Goal: Information Seeking & Learning: Learn about a topic

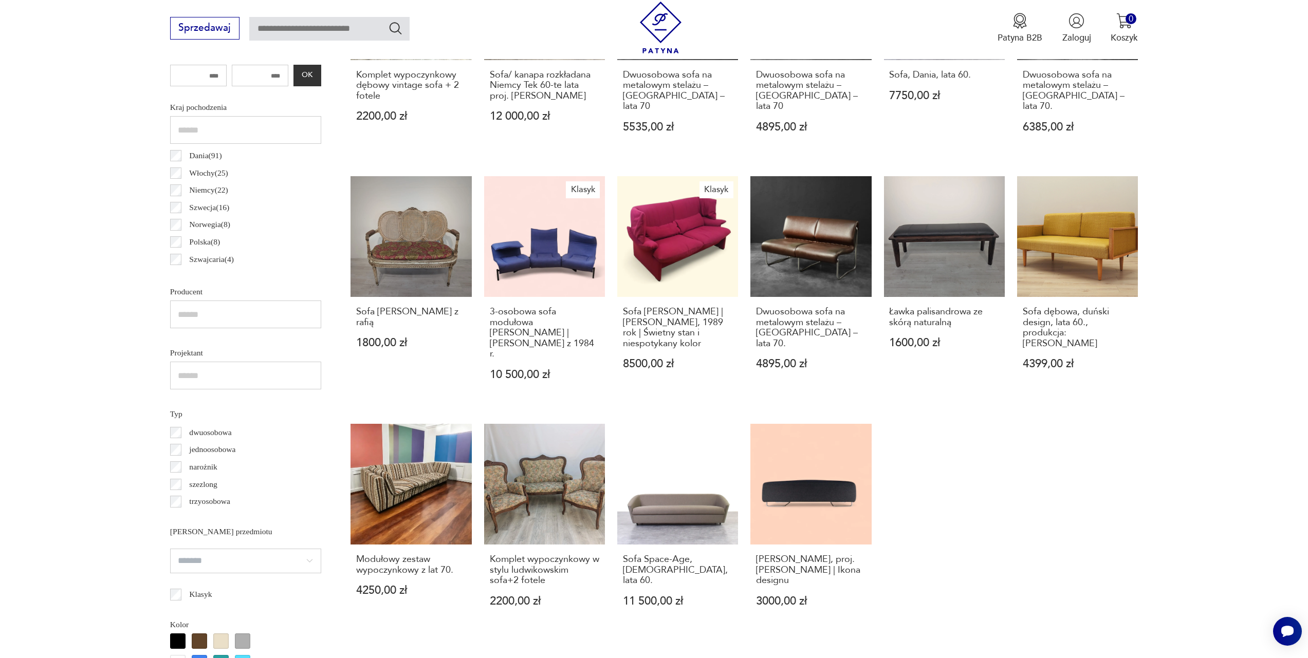
scroll to position [670, 0]
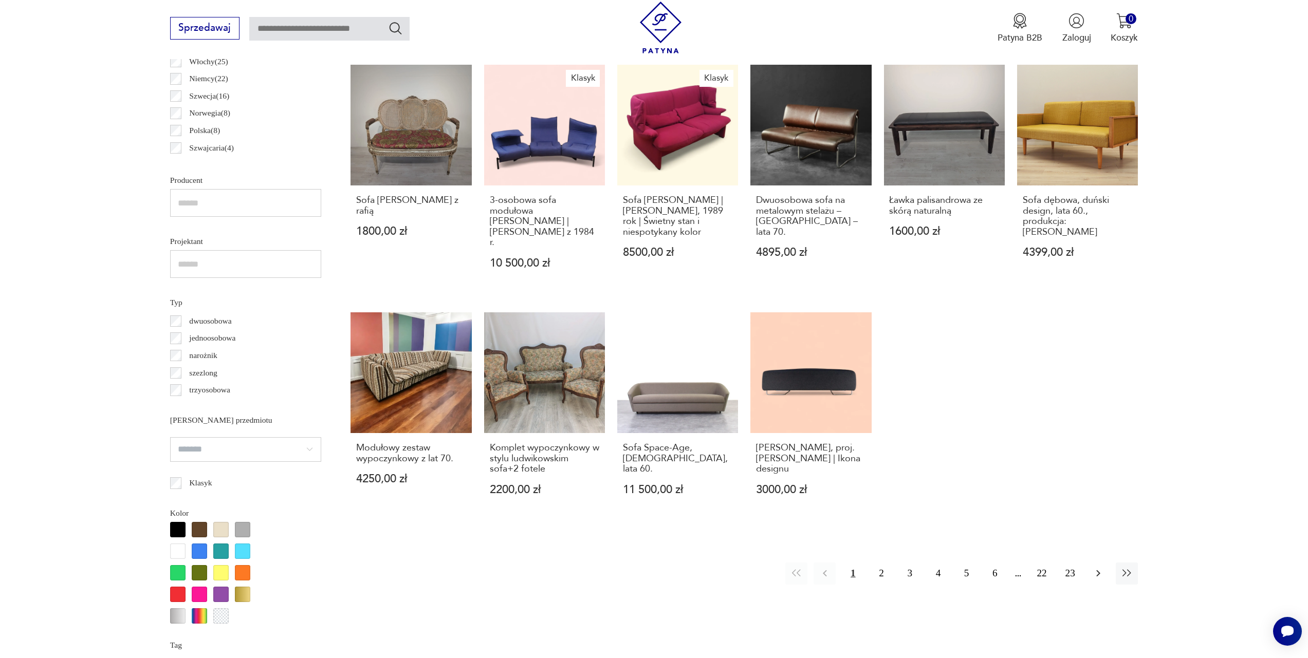
click at [1092, 567] on icon "button" at bounding box center [1098, 573] width 12 height 12
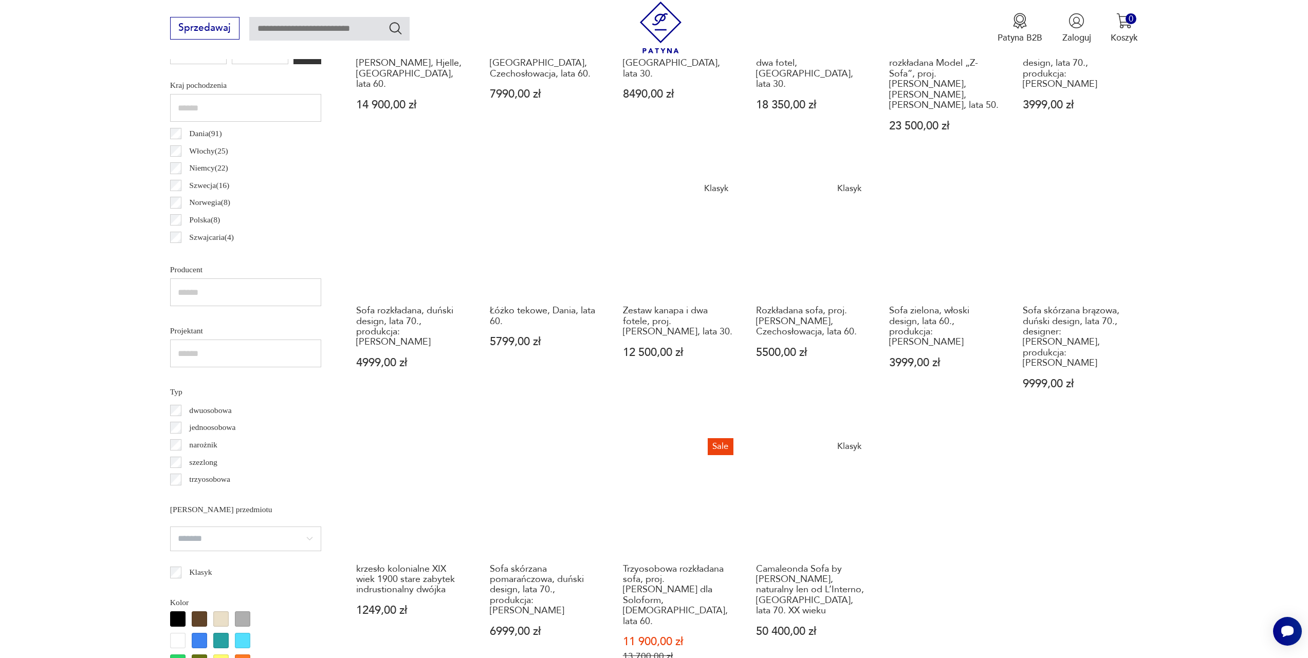
scroll to position [703, 0]
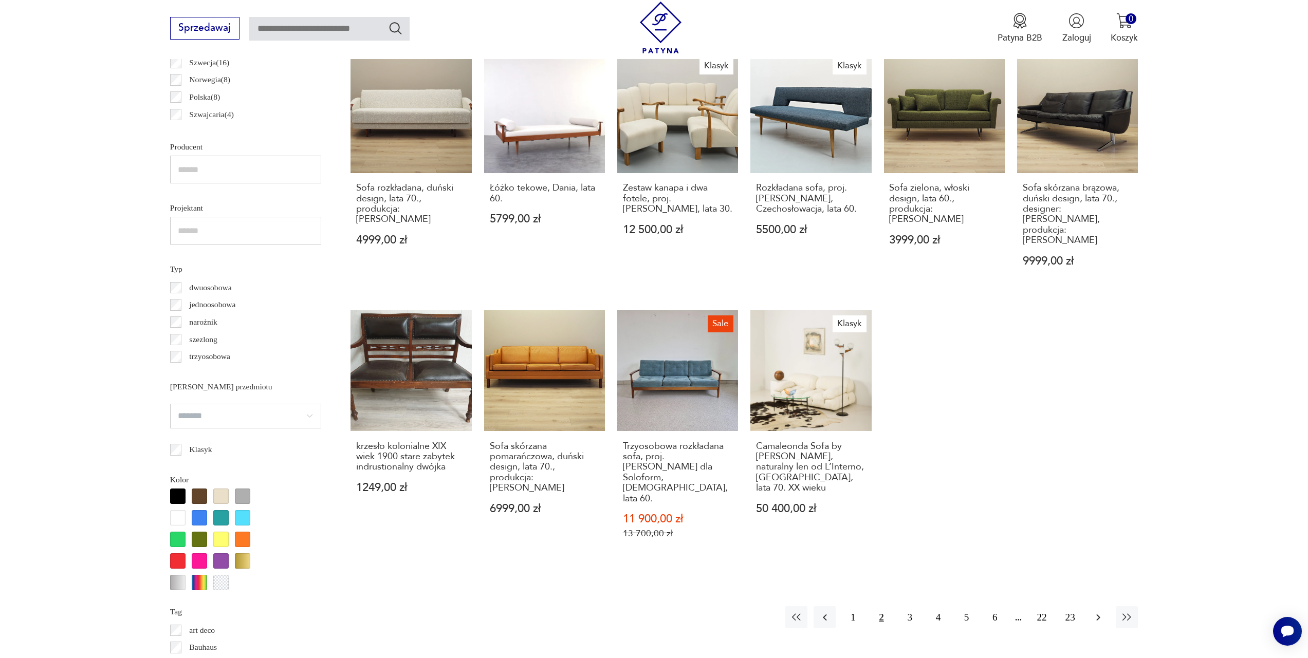
click at [1102, 611] on icon "button" at bounding box center [1098, 617] width 12 height 12
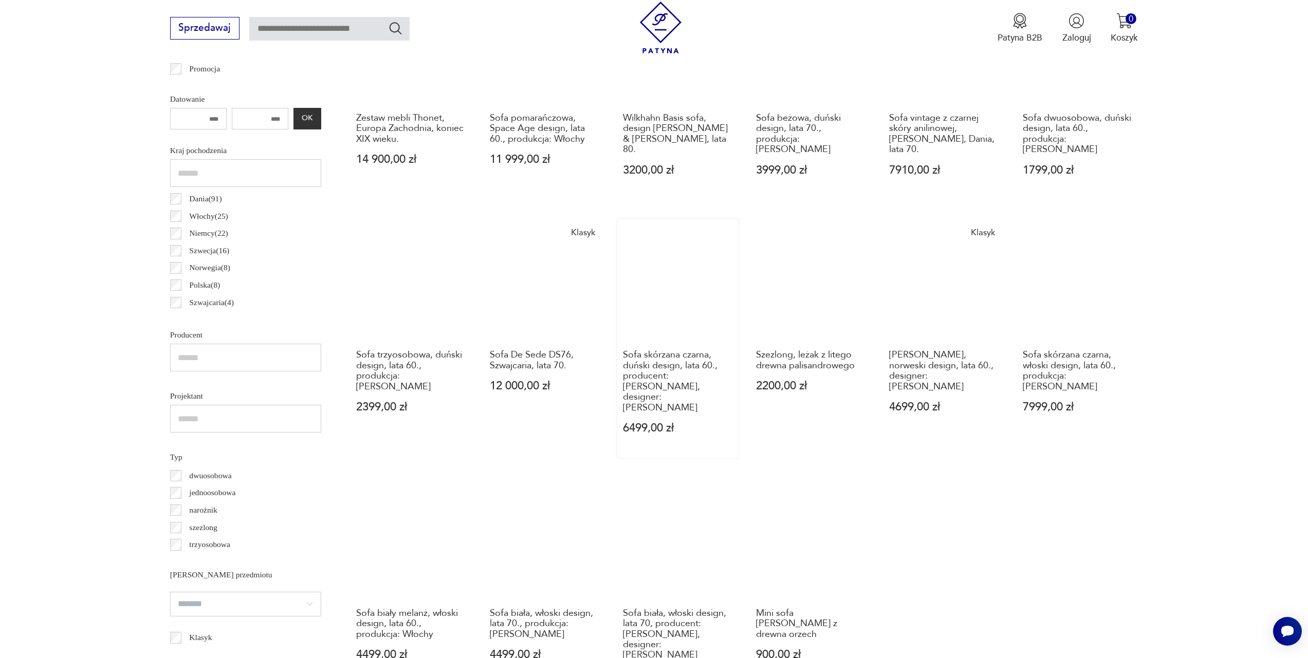
scroll to position [636, 0]
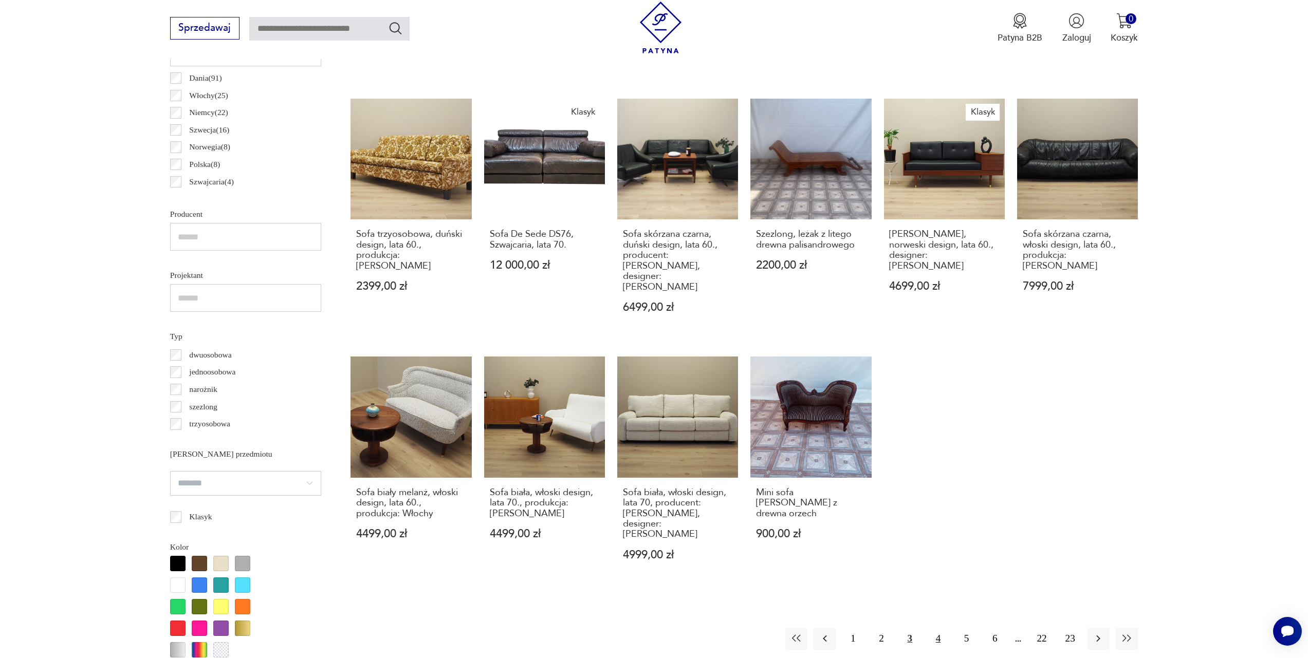
click at [937, 628] on button "4" at bounding box center [938, 639] width 22 height 22
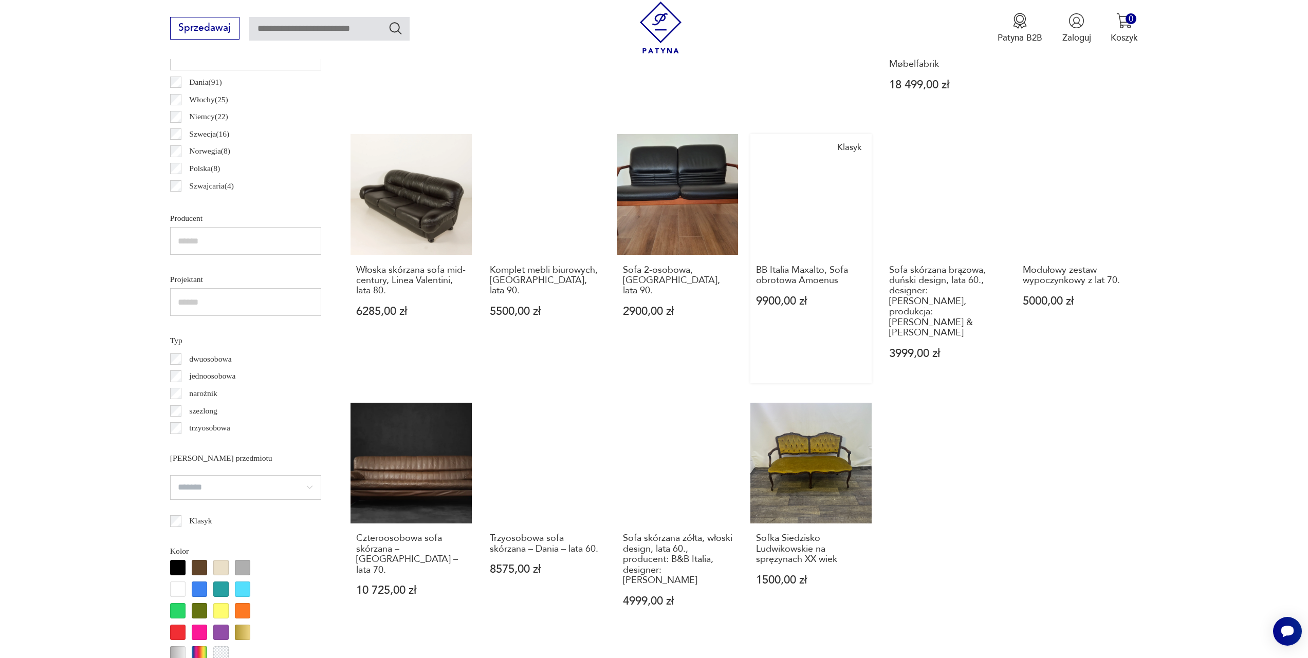
scroll to position [763, 0]
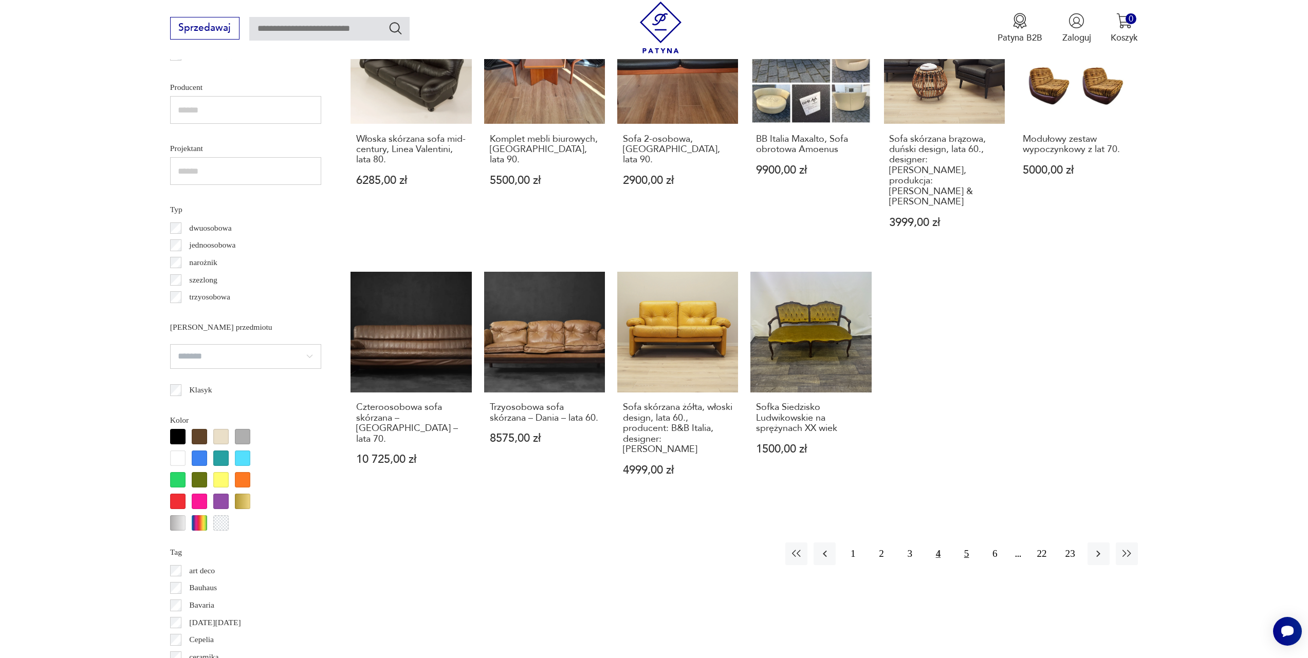
click at [965, 543] on button "5" at bounding box center [966, 554] width 22 height 22
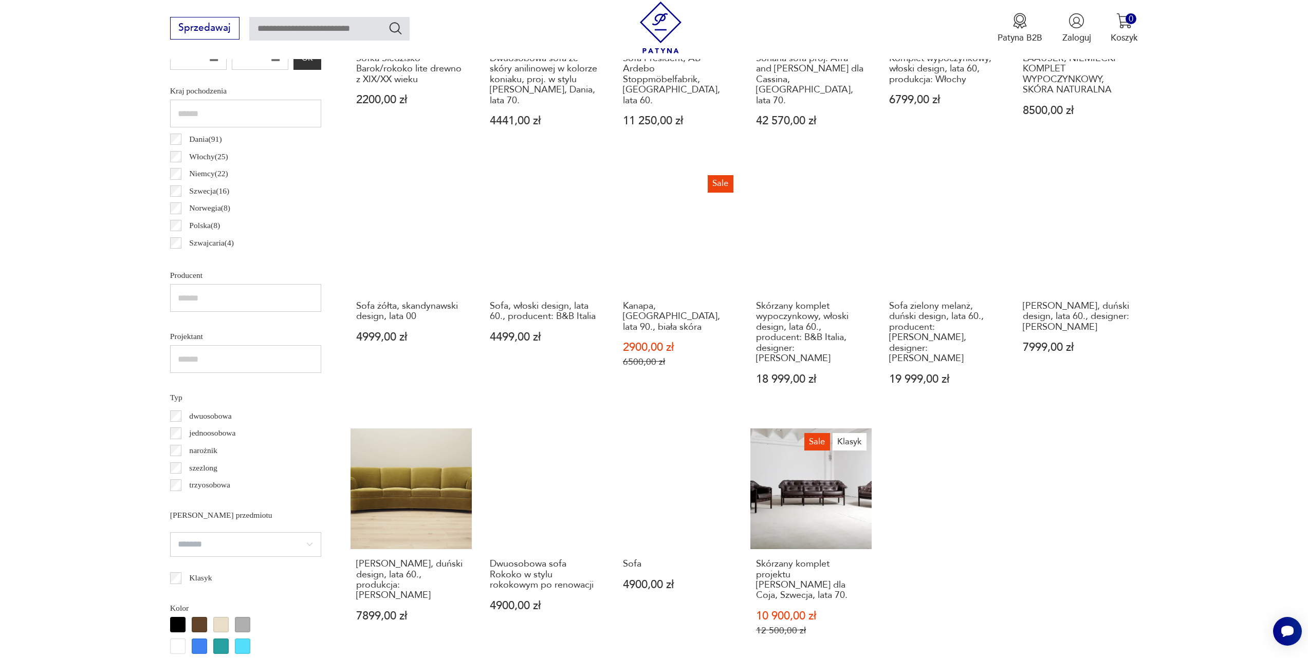
scroll to position [698, 0]
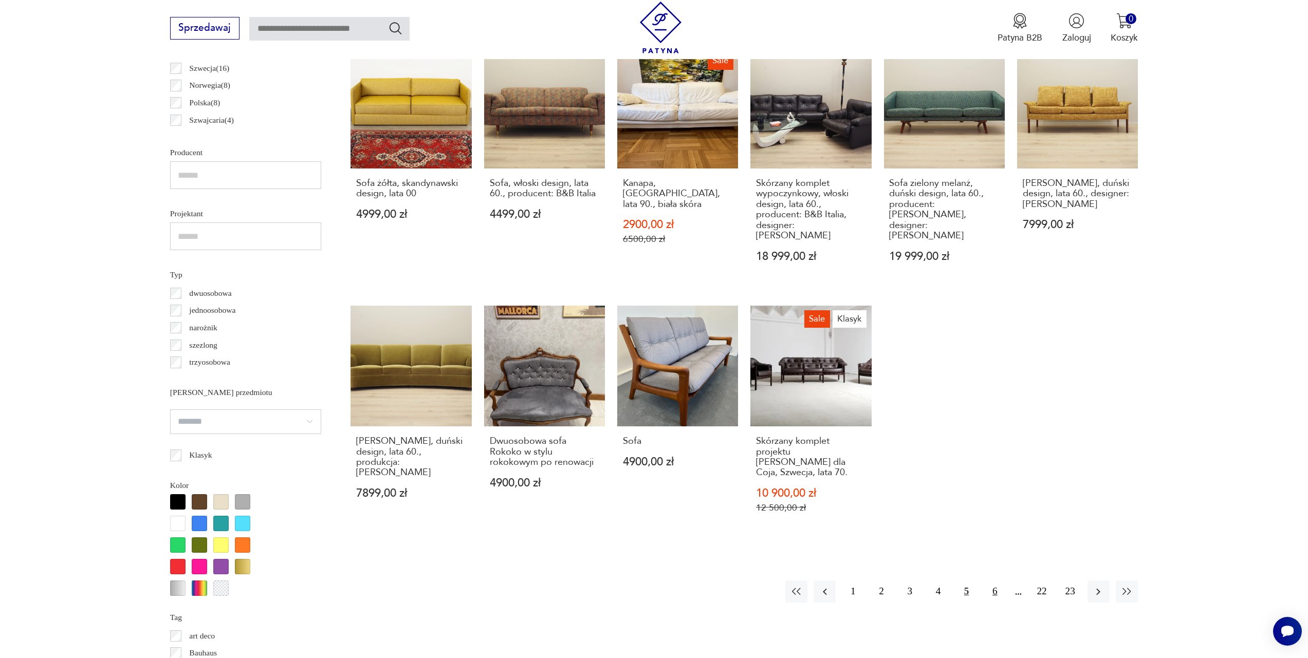
click at [985, 581] on button "6" at bounding box center [994, 592] width 22 height 22
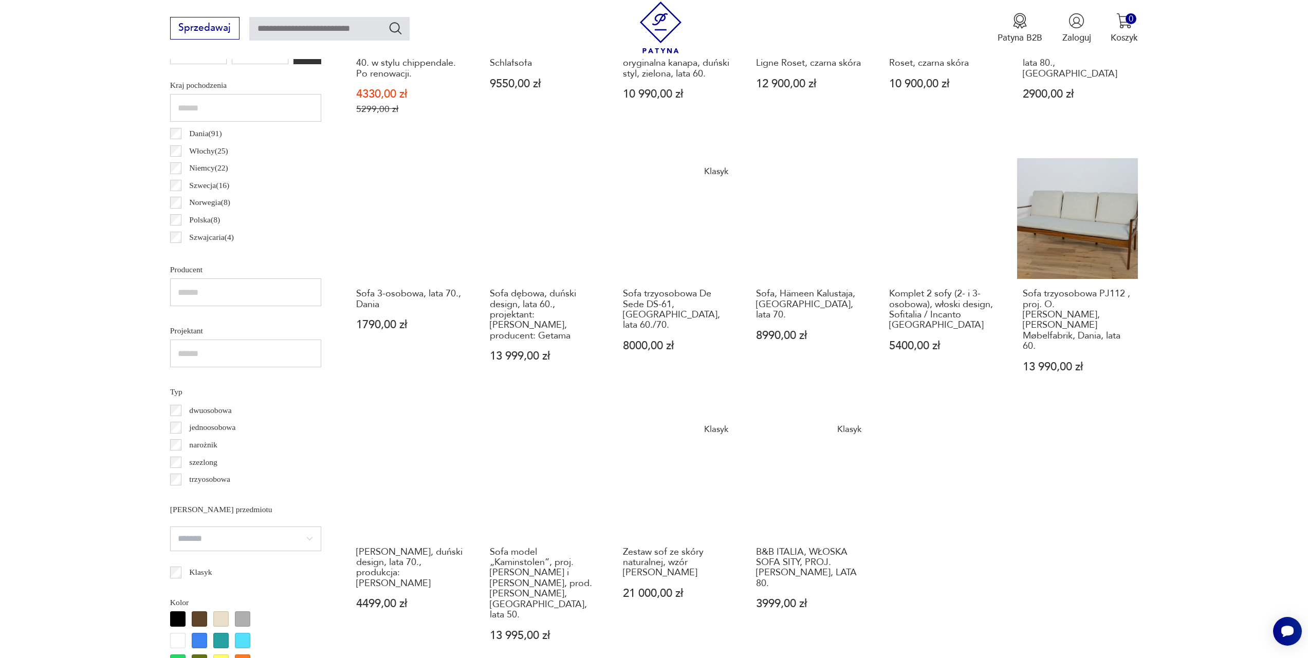
scroll to position [703, 0]
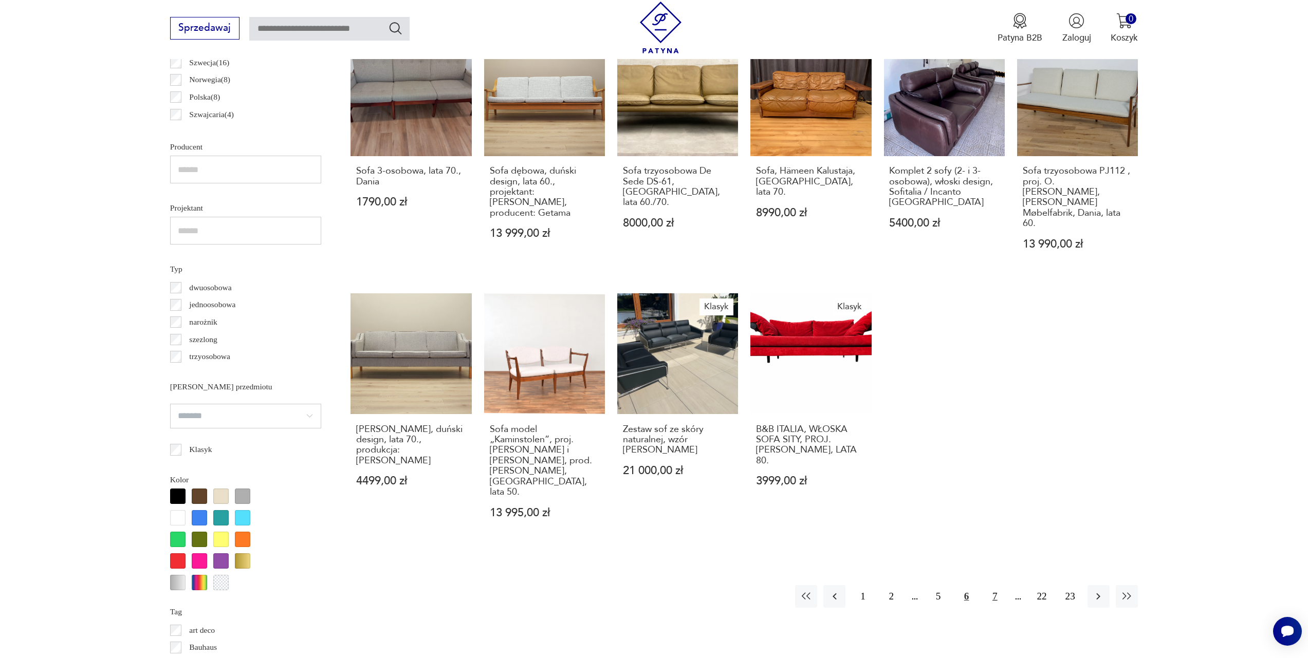
click at [988, 585] on button "7" at bounding box center [994, 596] width 22 height 22
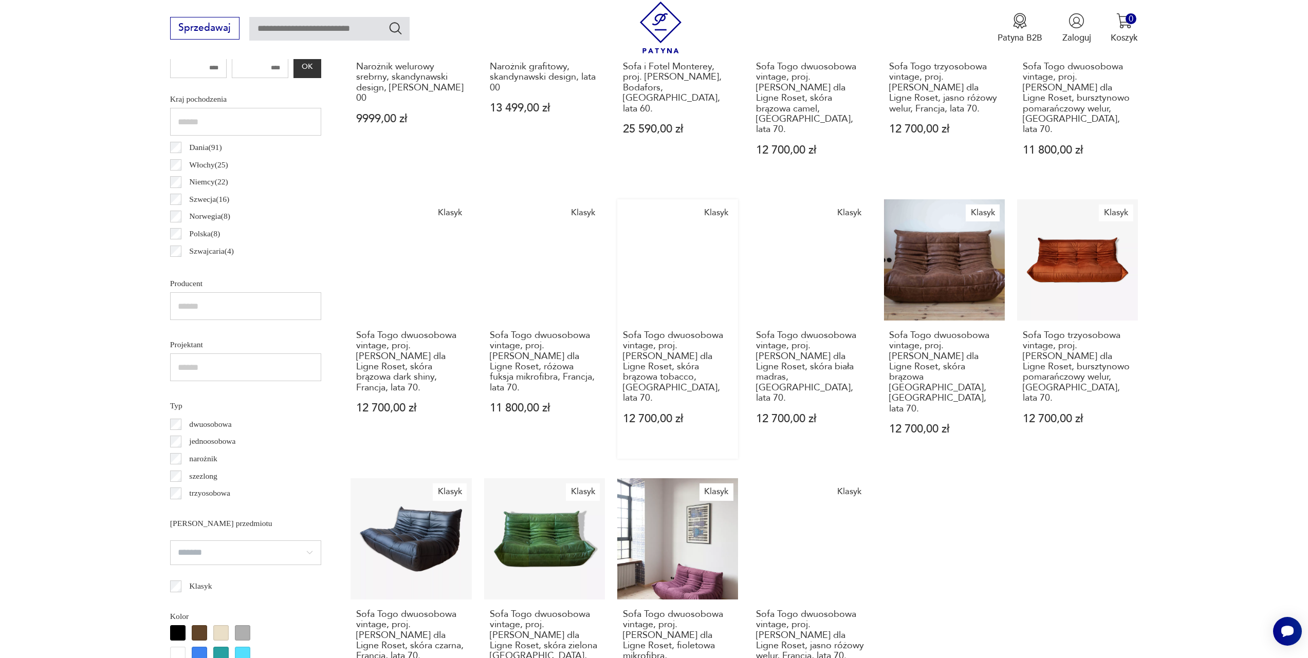
scroll to position [829, 0]
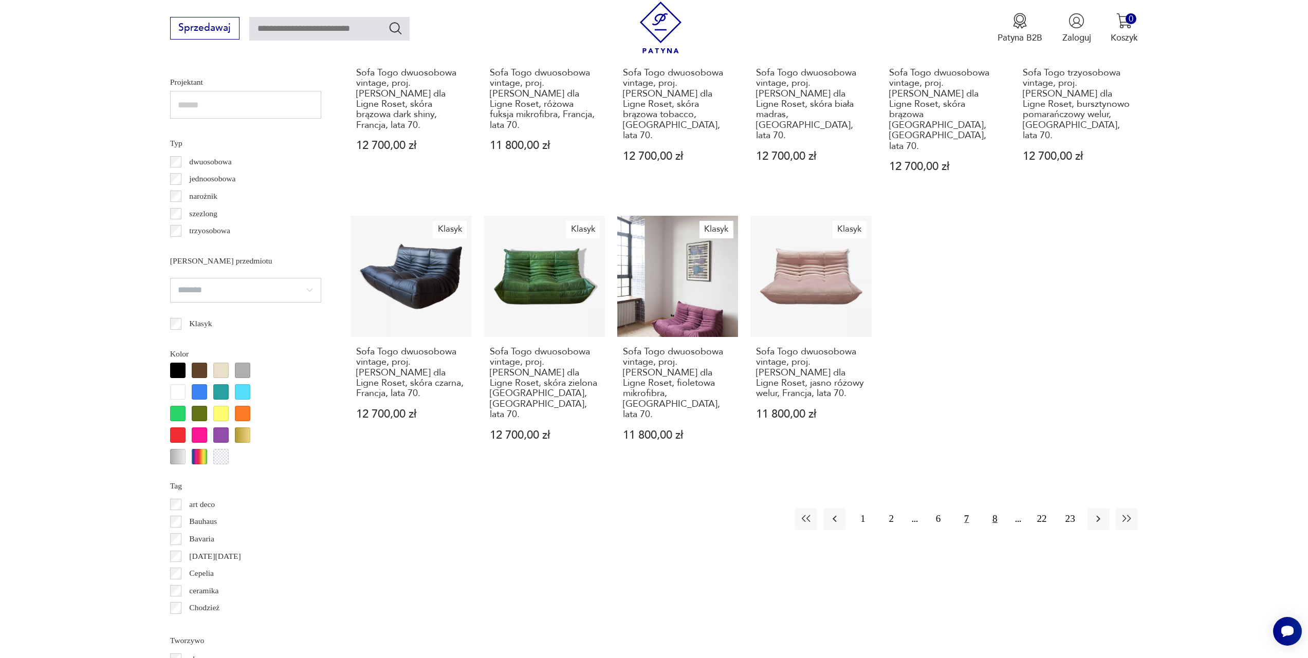
click at [990, 508] on button "8" at bounding box center [994, 519] width 22 height 22
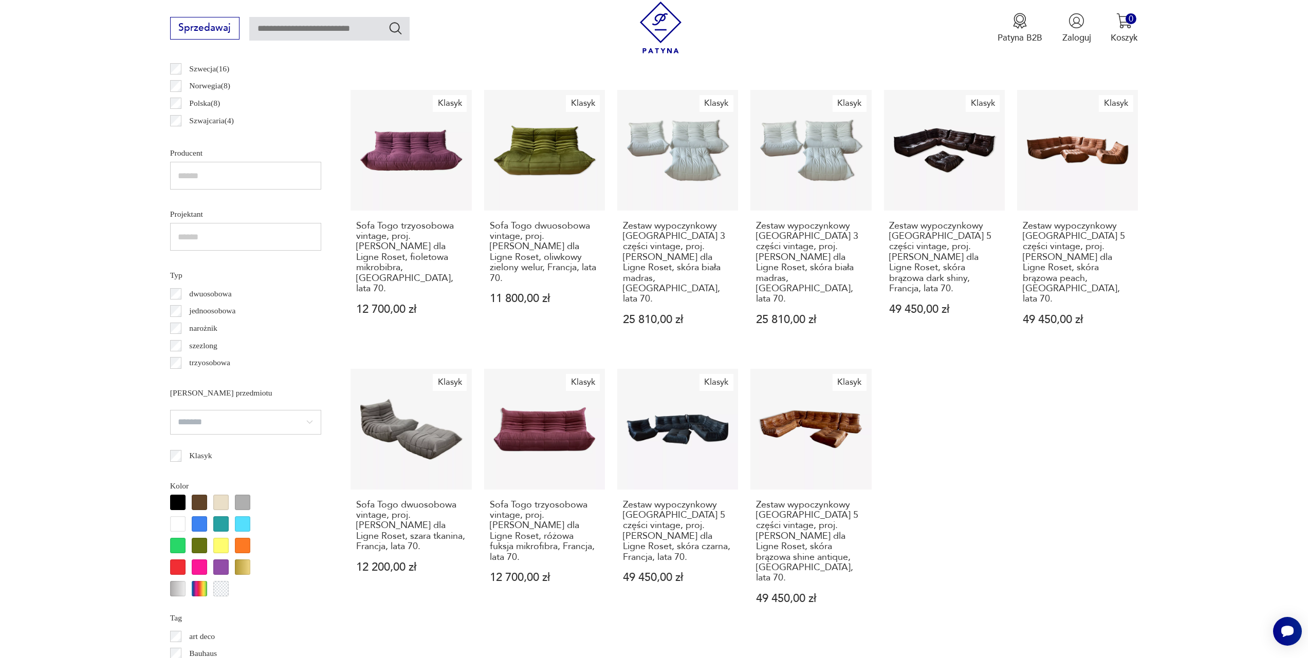
scroll to position [1000, 0]
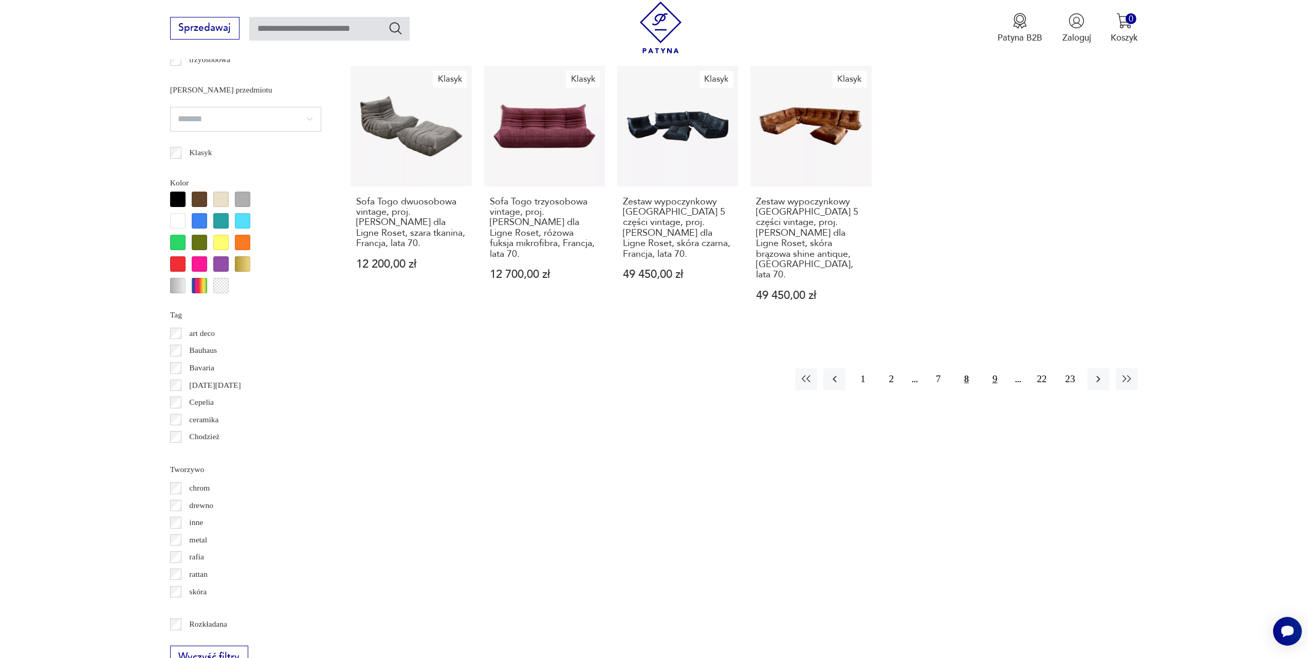
click at [986, 368] on button "9" at bounding box center [994, 379] width 22 height 22
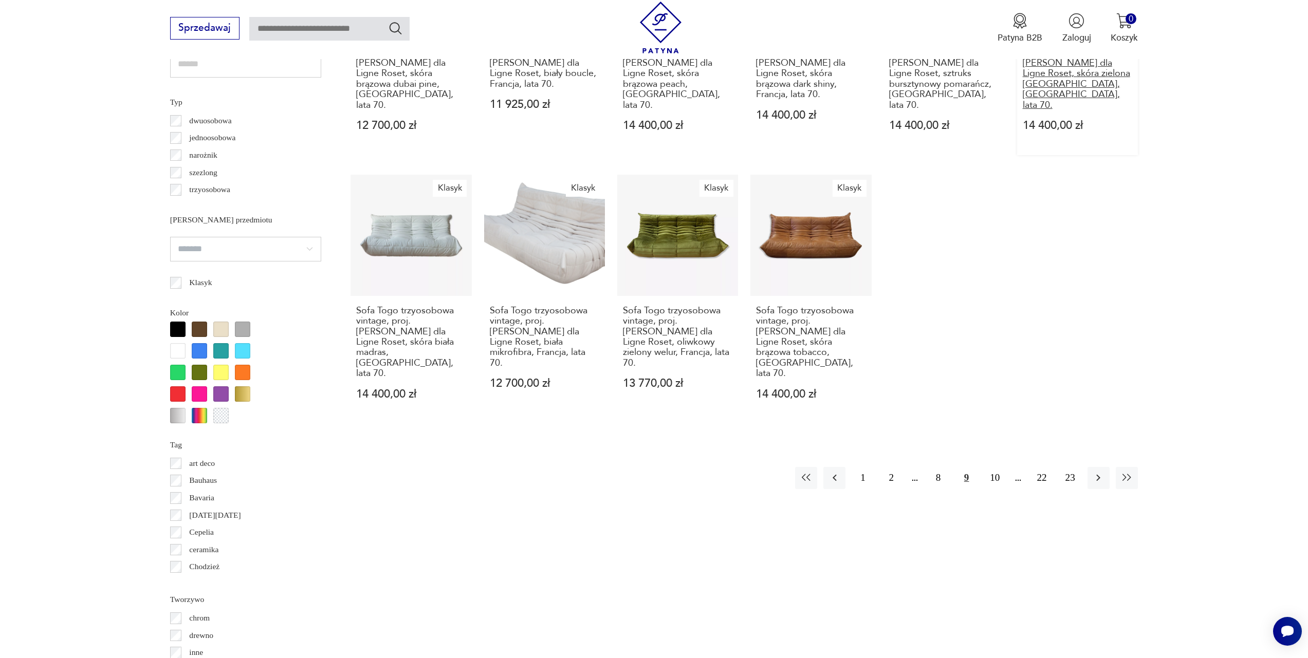
scroll to position [1043, 0]
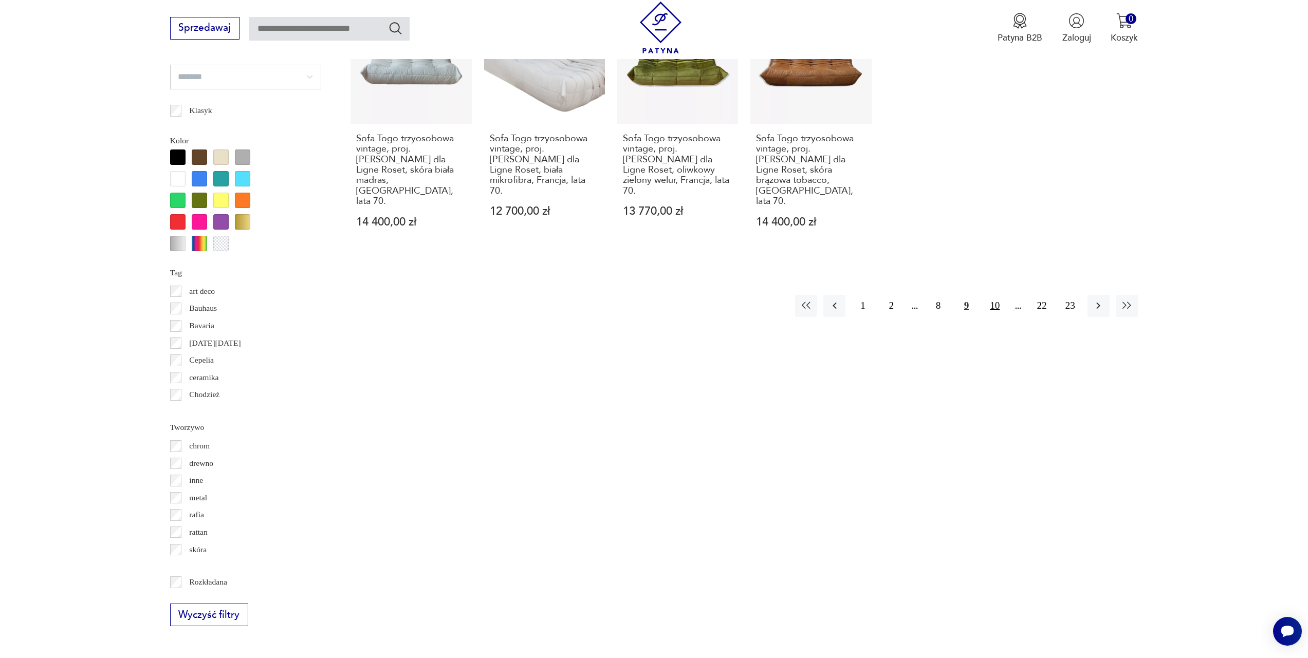
click at [995, 295] on button "10" at bounding box center [994, 306] width 22 height 22
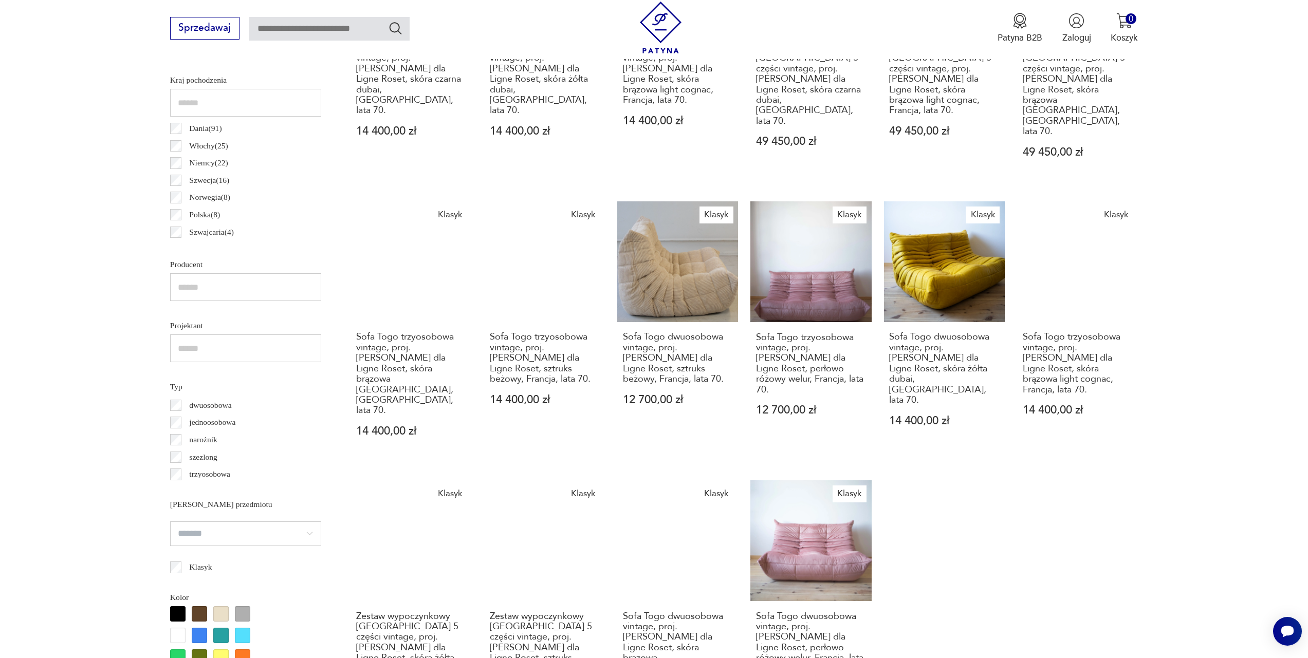
scroll to position [753, 0]
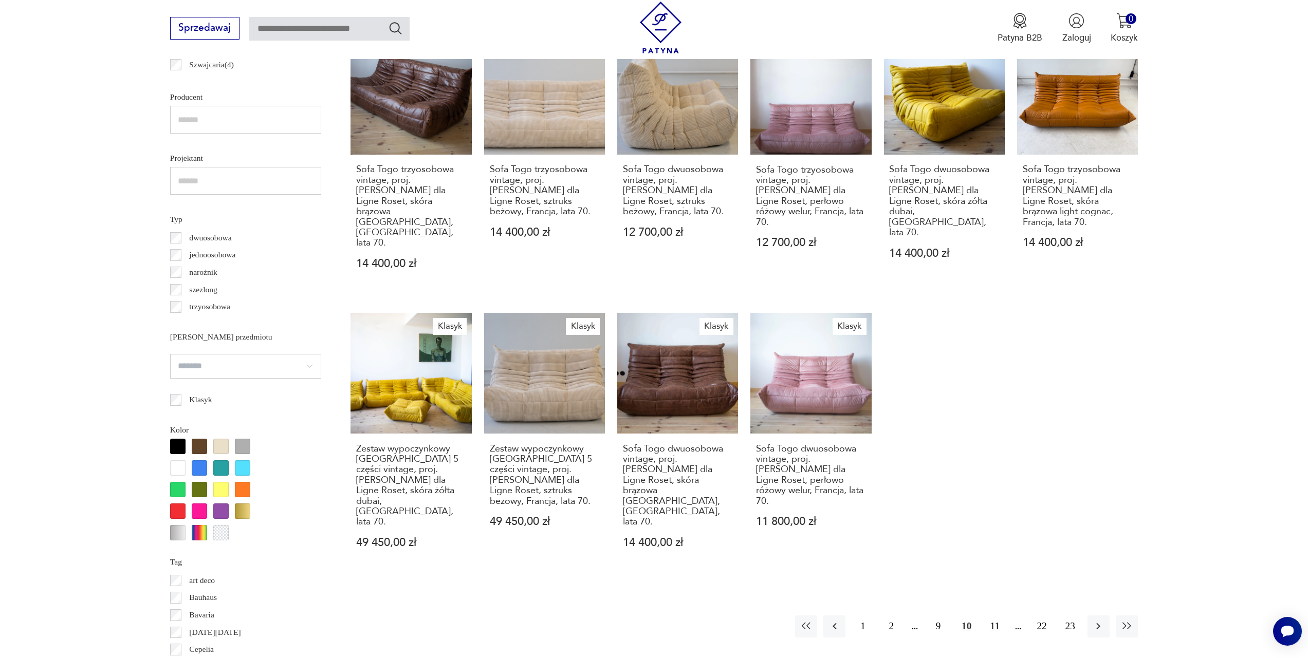
click at [993, 616] on button "11" at bounding box center [994, 627] width 22 height 22
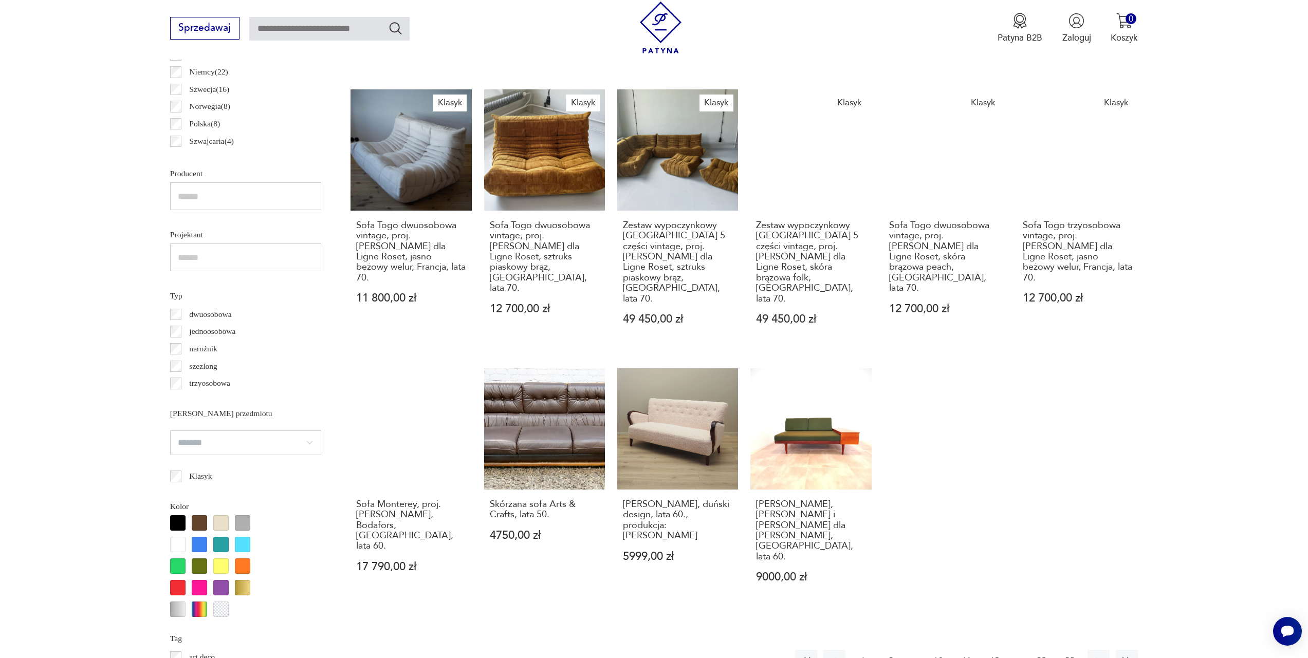
scroll to position [803, 0]
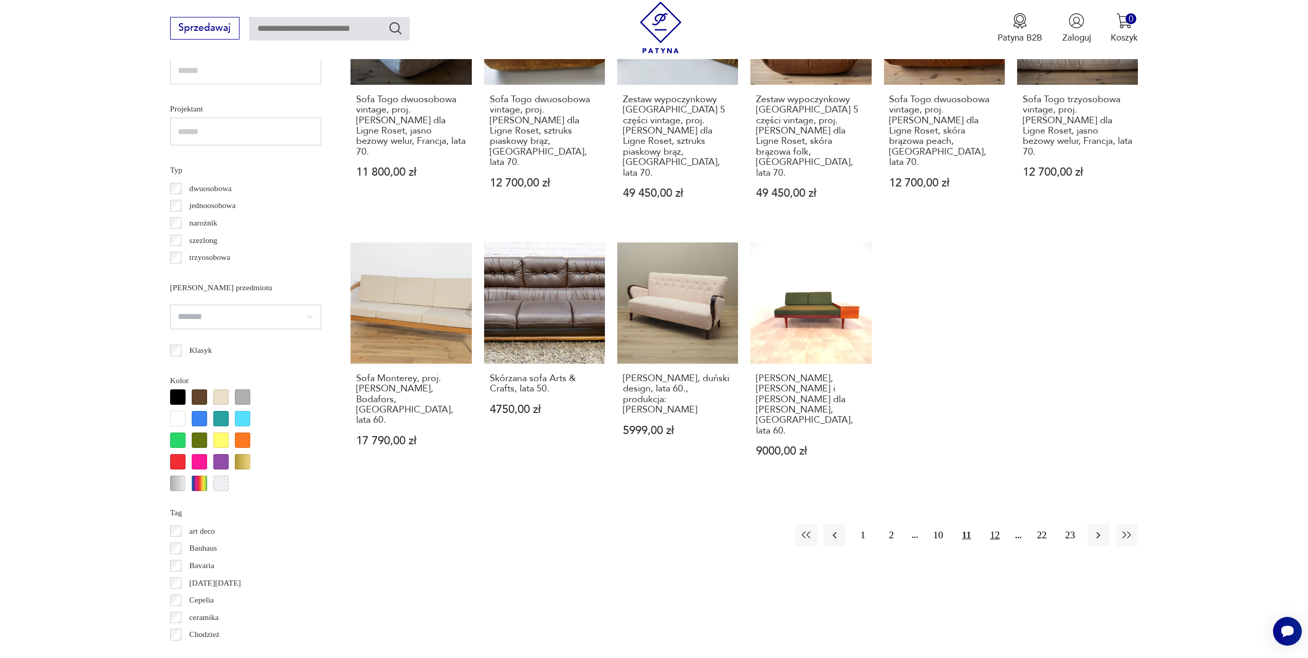
click at [992, 524] on button "12" at bounding box center [994, 535] width 22 height 22
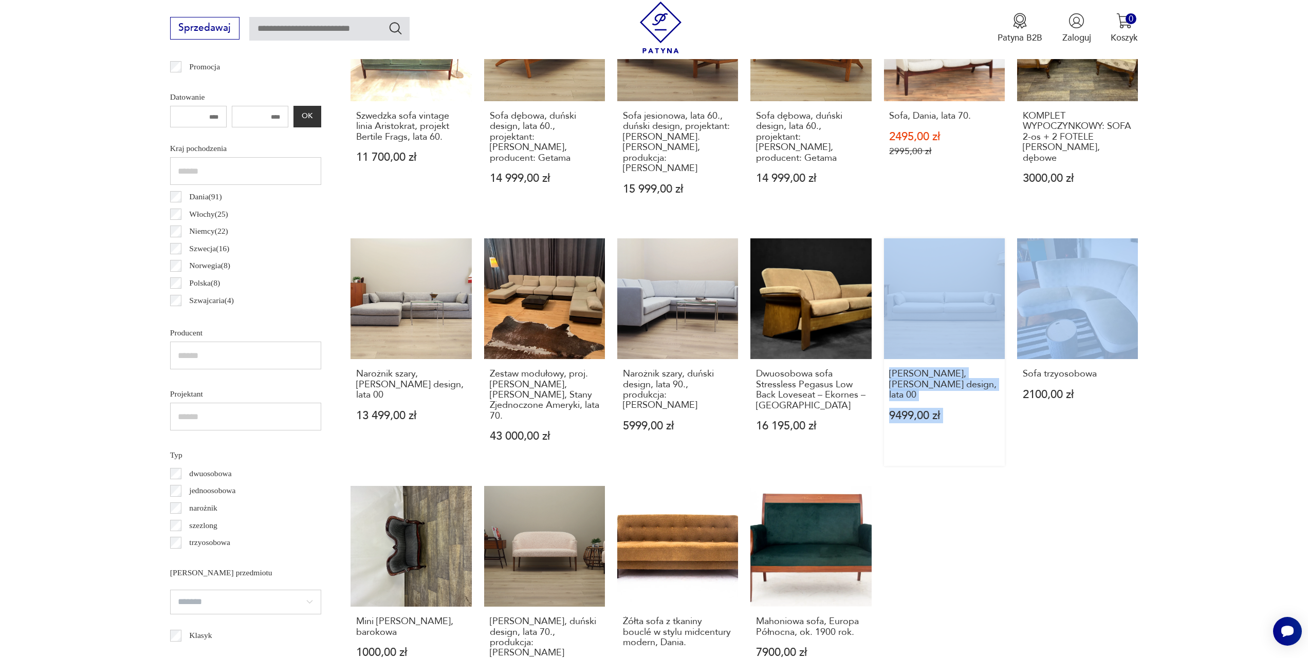
scroll to position [643, 0]
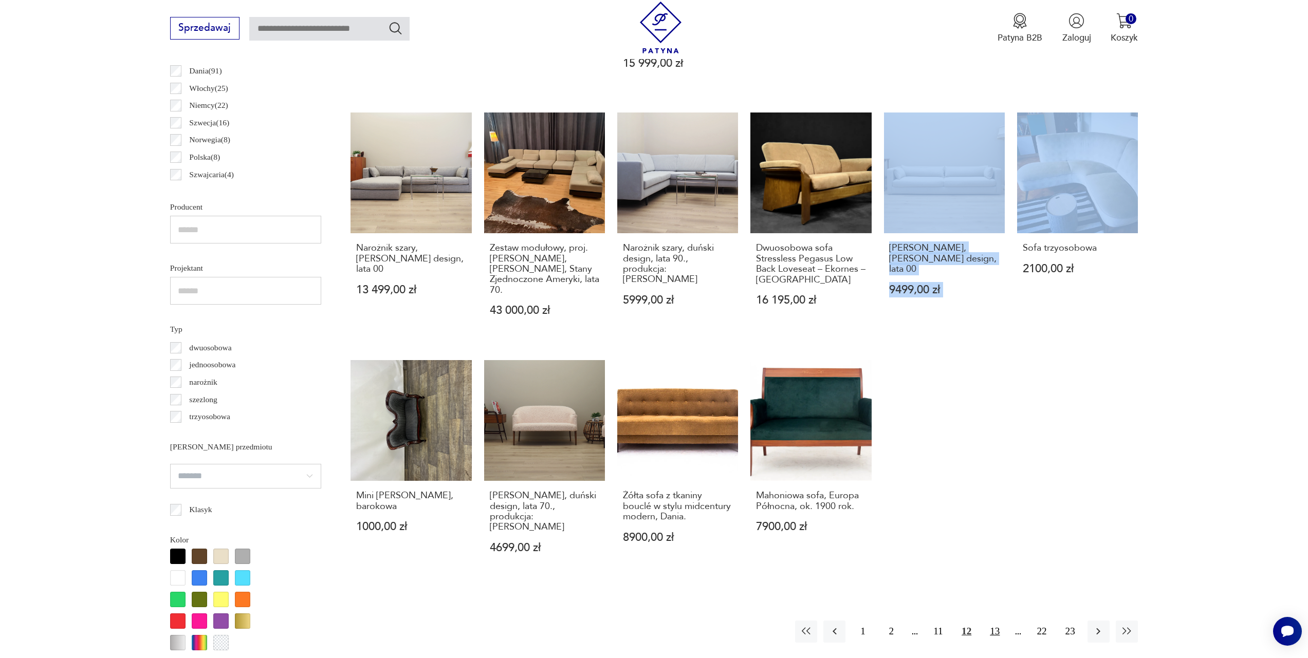
click at [998, 621] on button "13" at bounding box center [994, 632] width 22 height 22
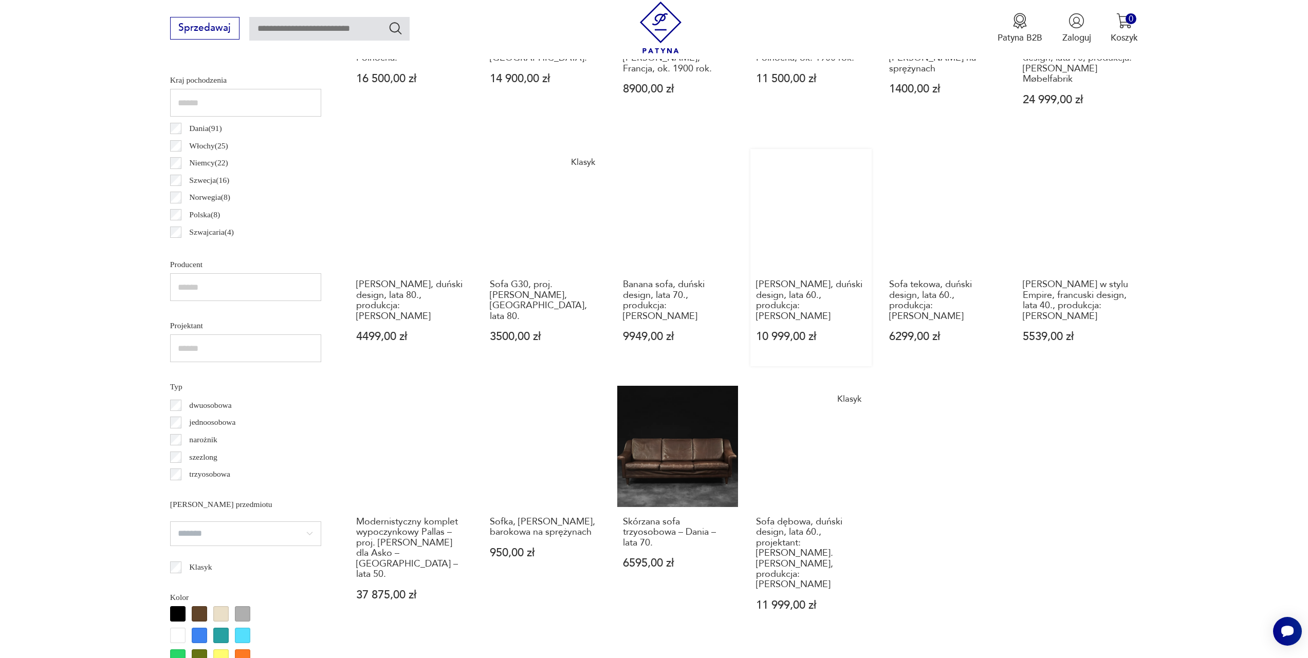
scroll to position [709, 0]
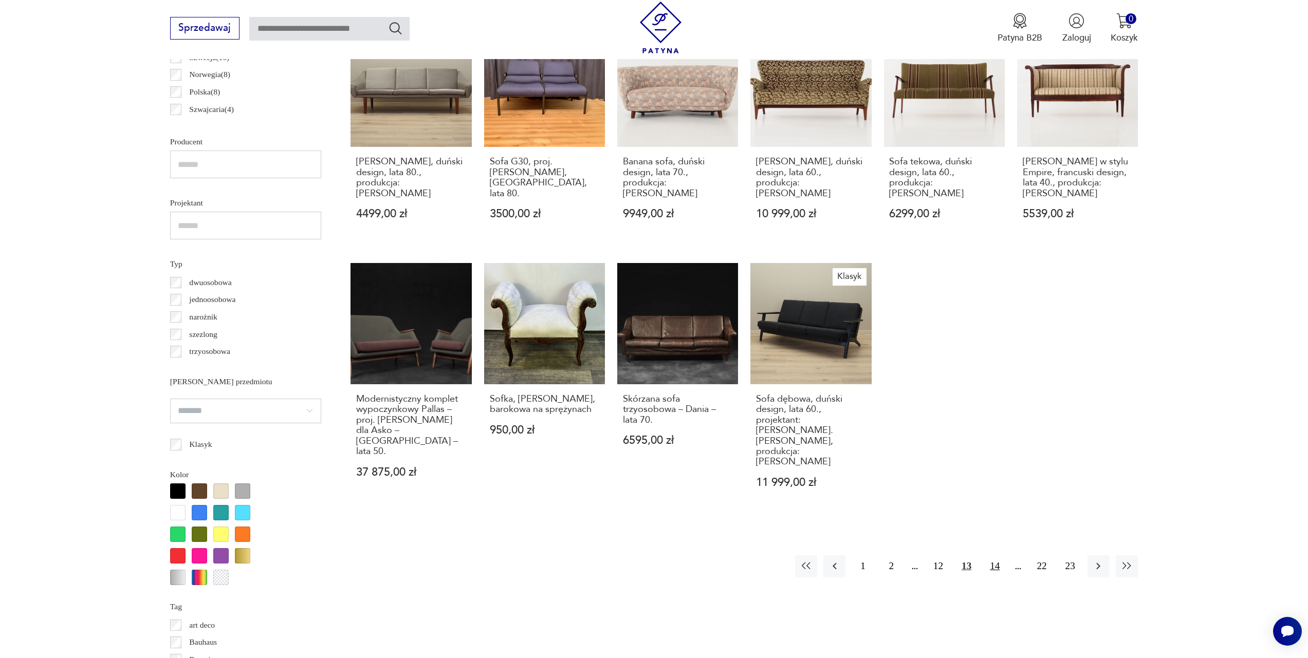
click at [991, 555] on button "14" at bounding box center [994, 566] width 22 height 22
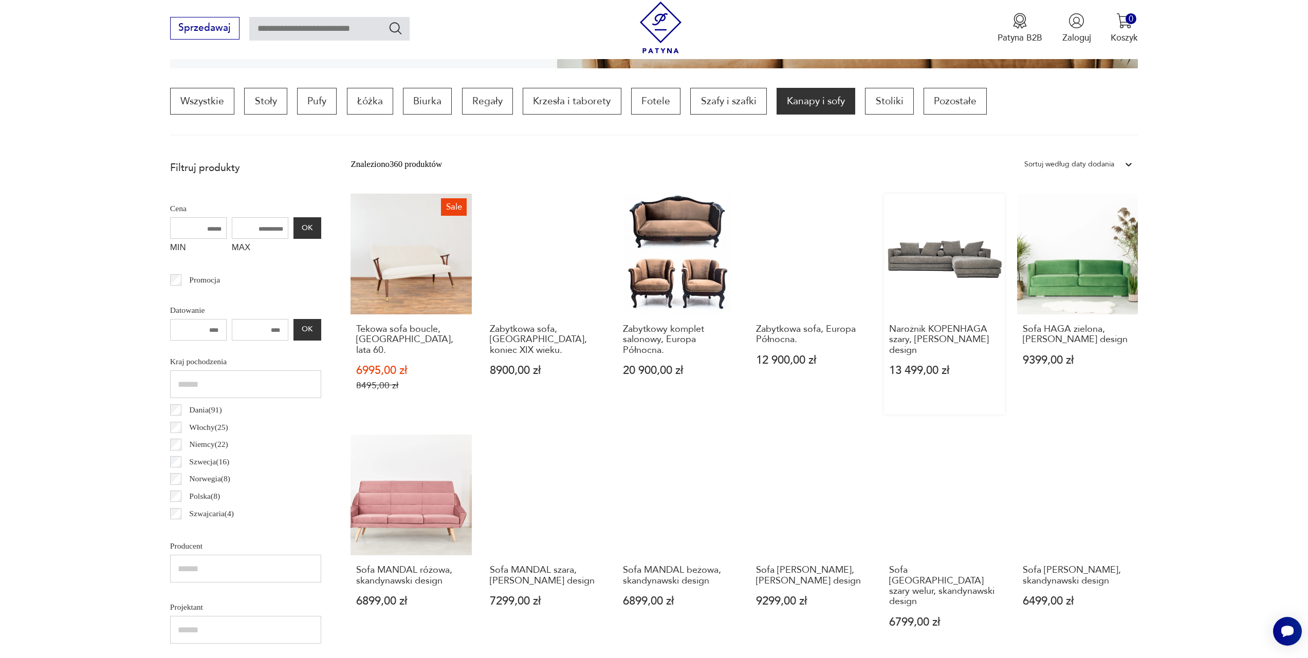
scroll to position [736, 0]
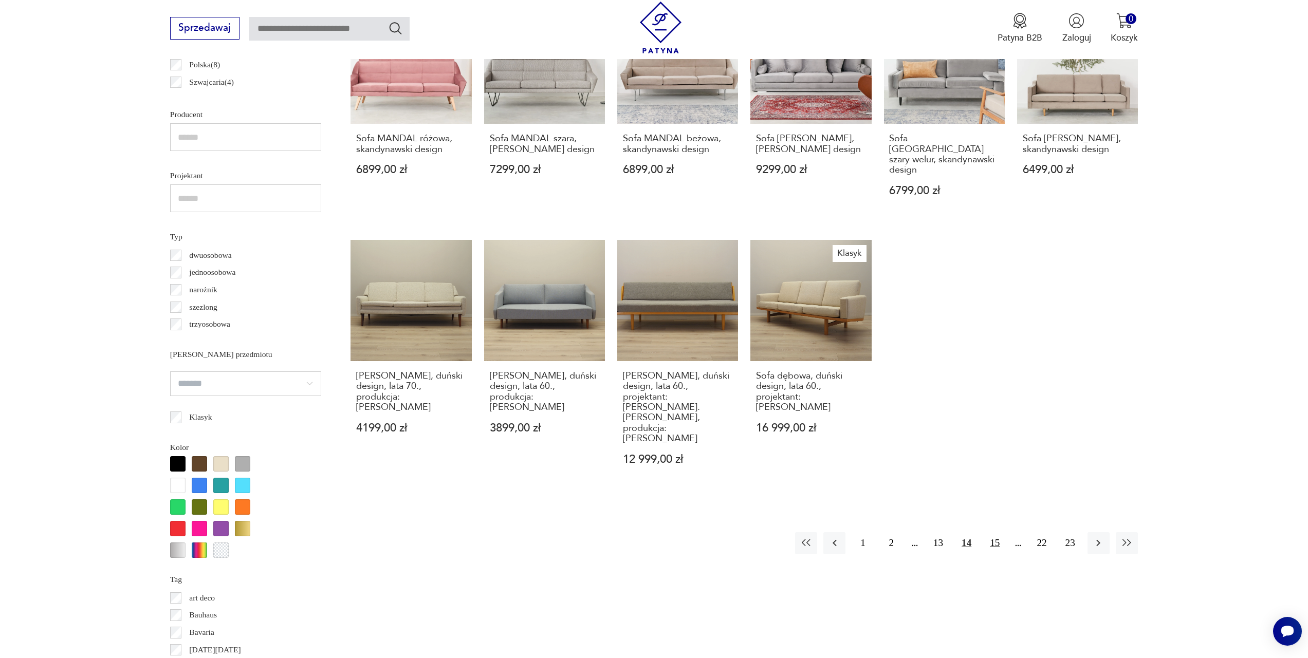
click at [1001, 532] on button "15" at bounding box center [994, 543] width 22 height 22
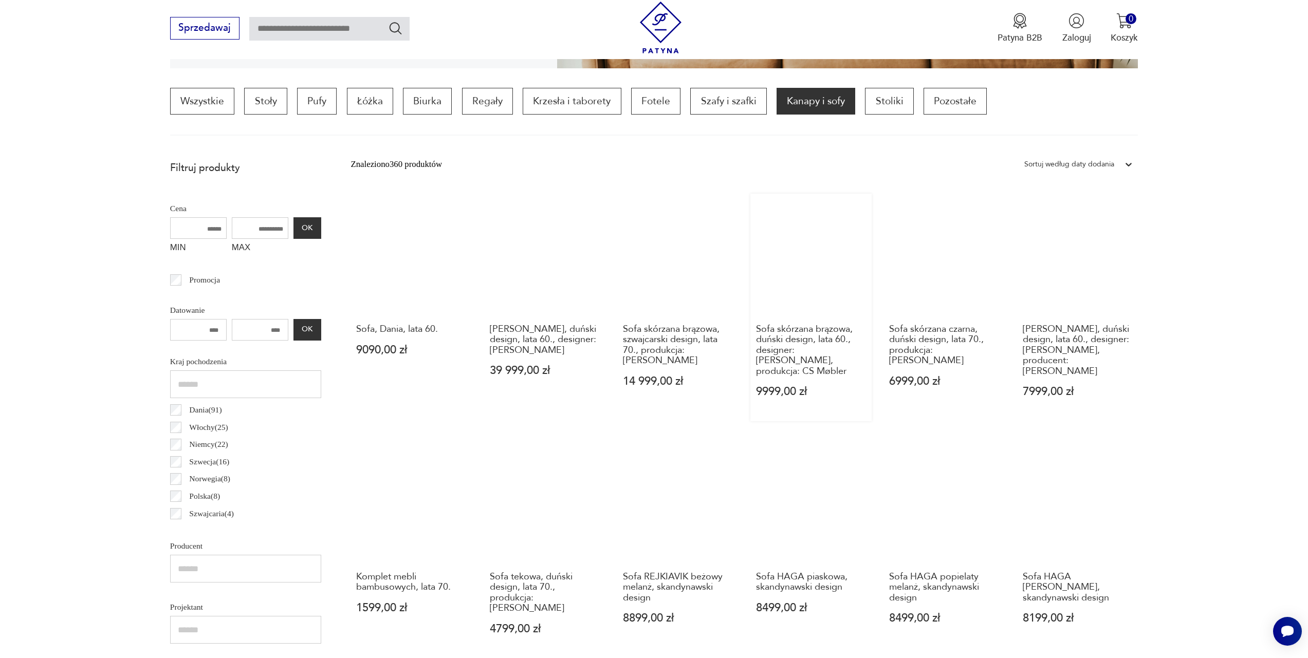
scroll to position [581, 0]
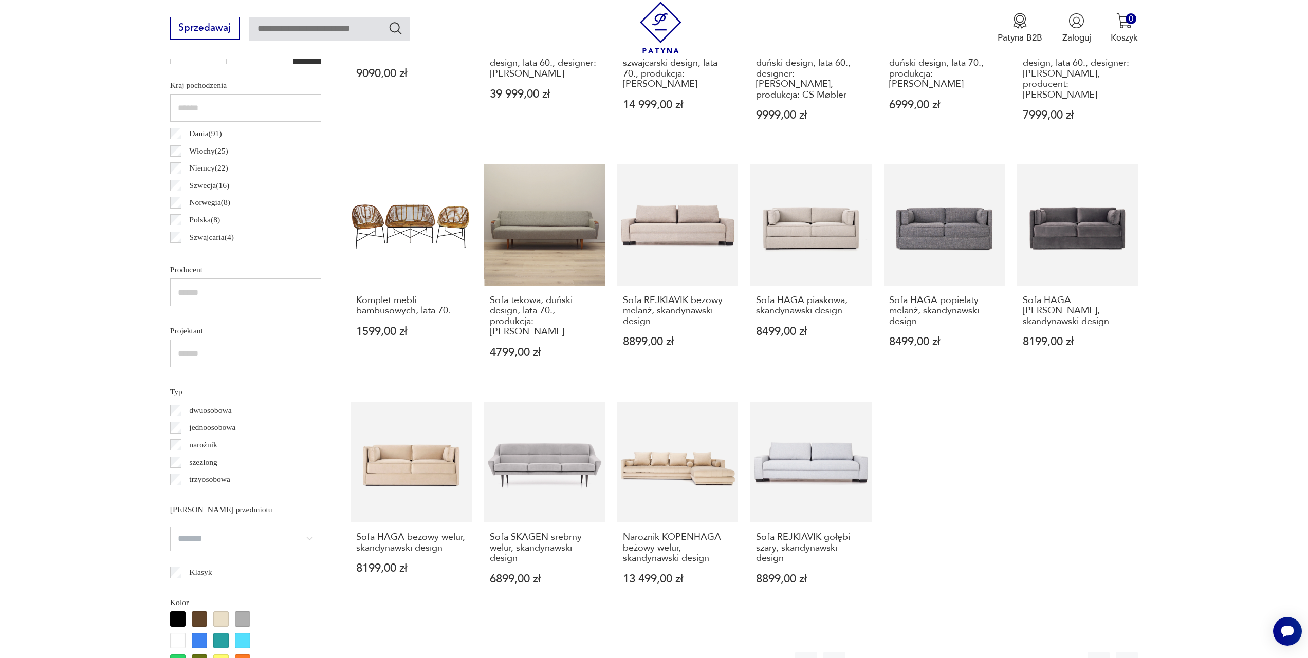
click at [988, 652] on button "16" at bounding box center [994, 663] width 22 height 22
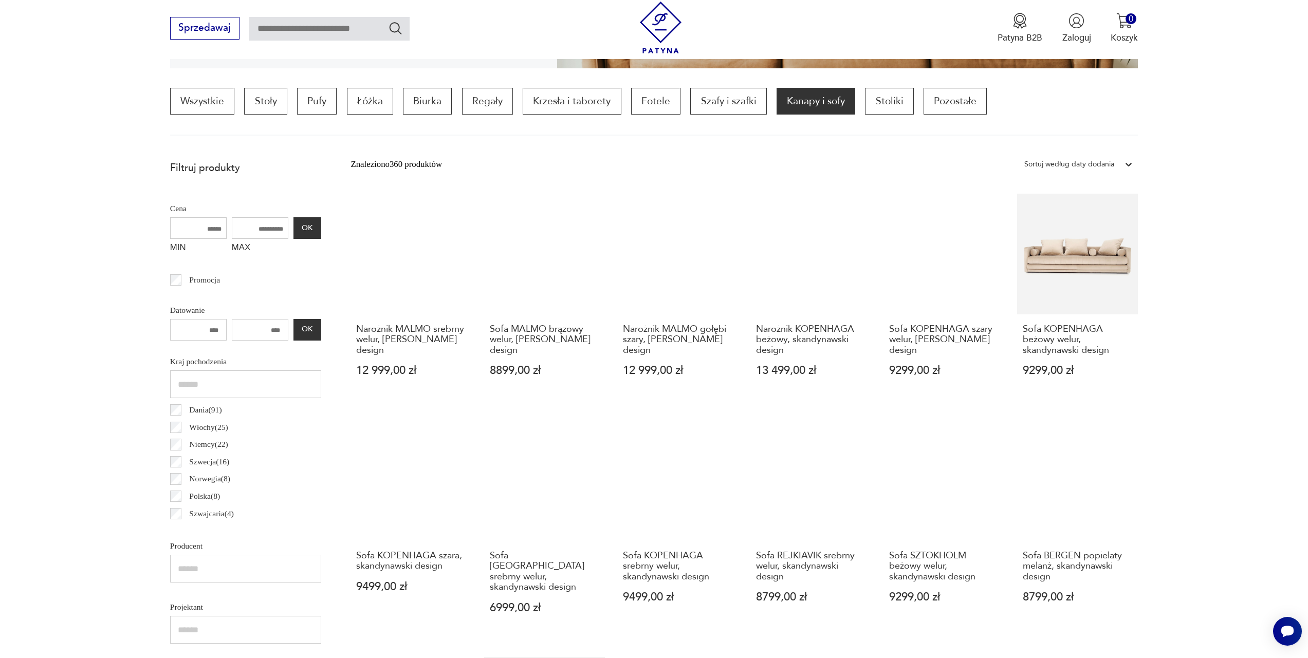
scroll to position [581, 0]
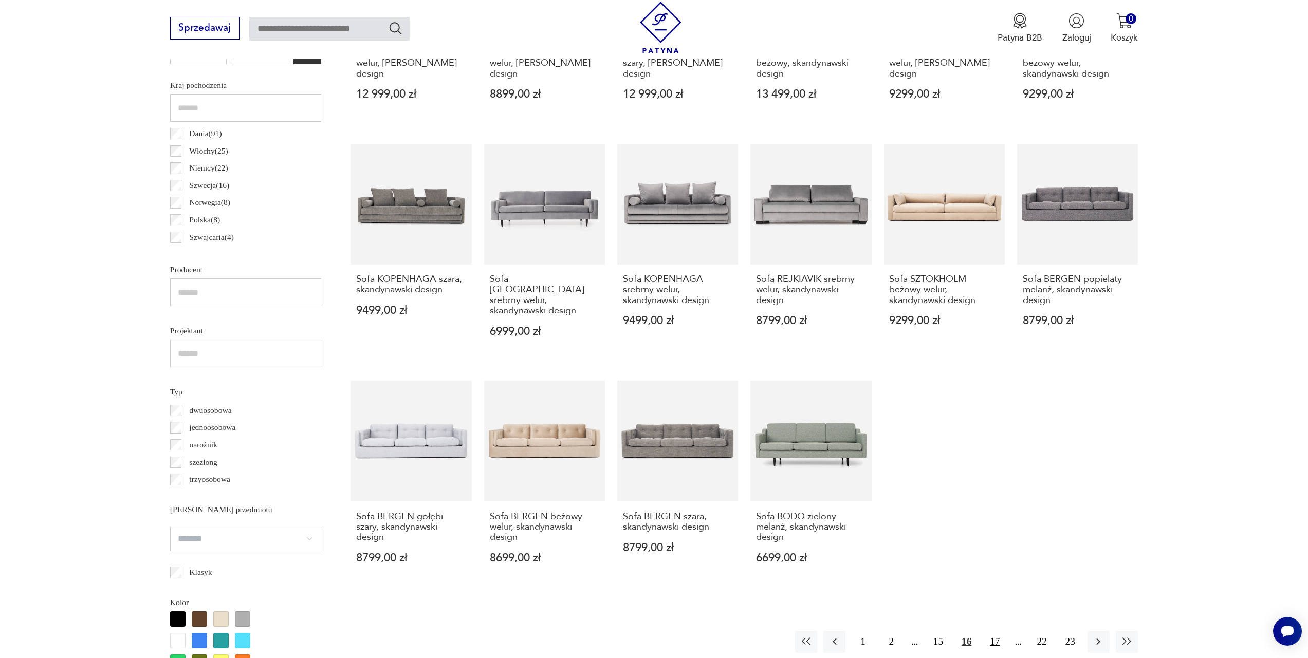
click at [997, 631] on button "17" at bounding box center [994, 642] width 22 height 22
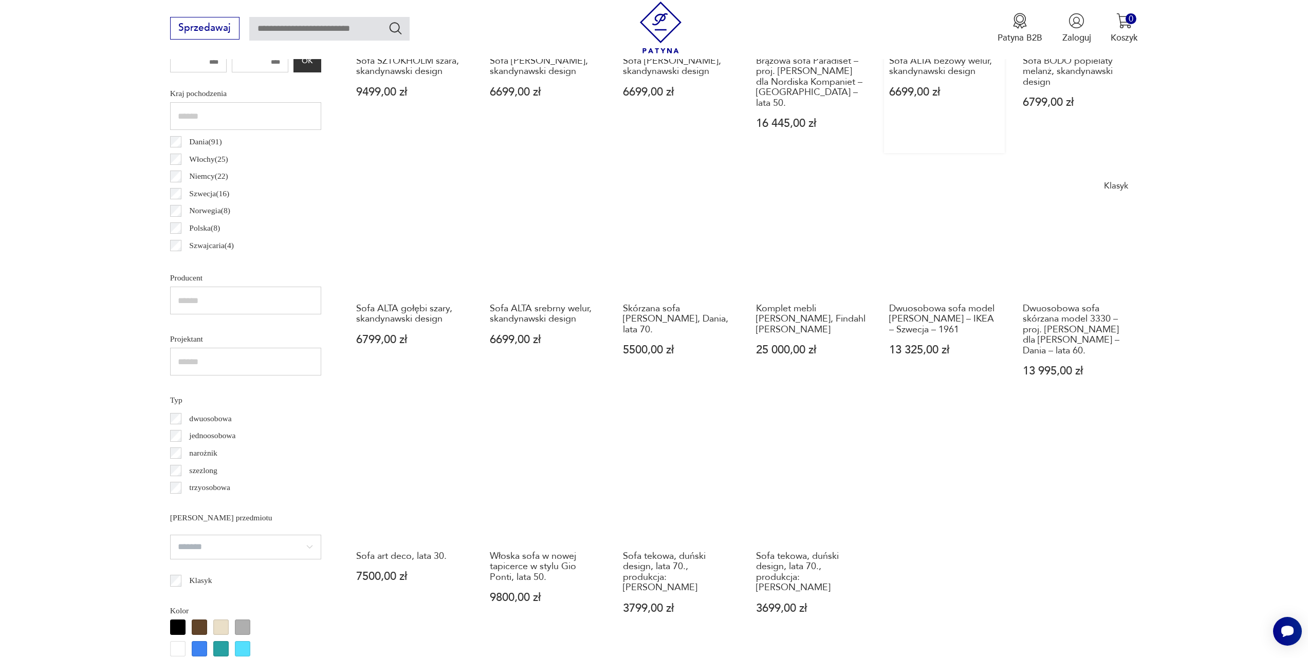
scroll to position [740, 0]
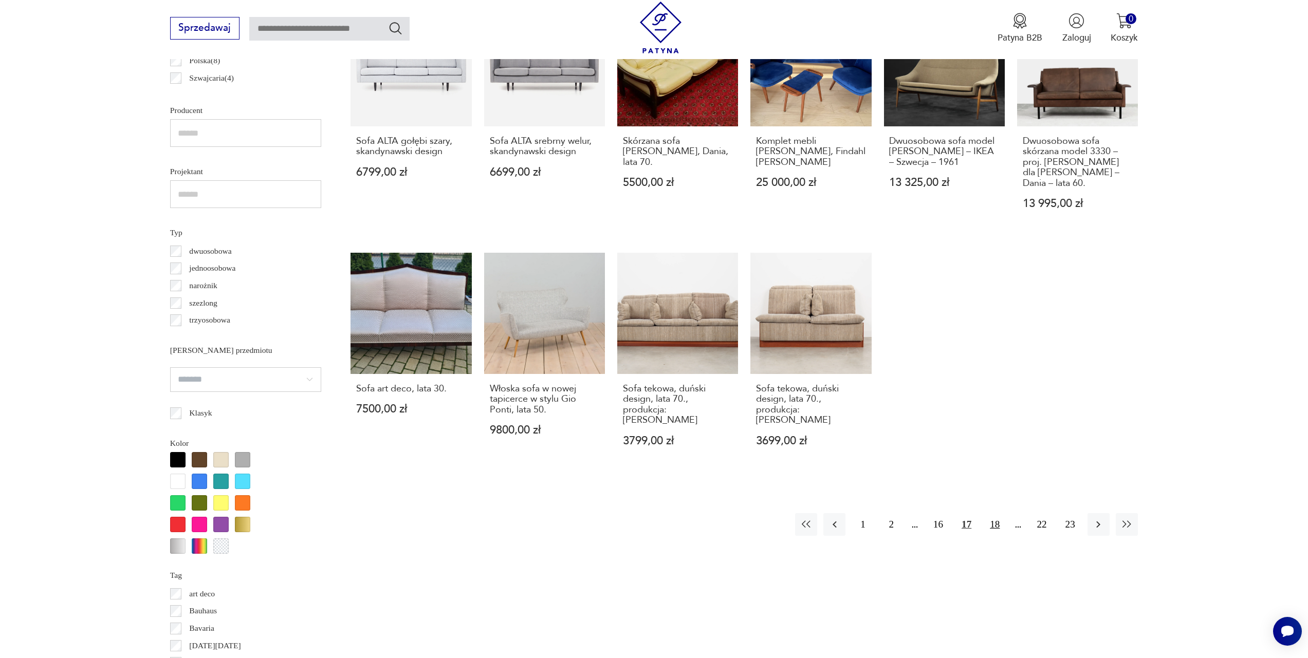
click at [991, 513] on button "18" at bounding box center [994, 524] width 22 height 22
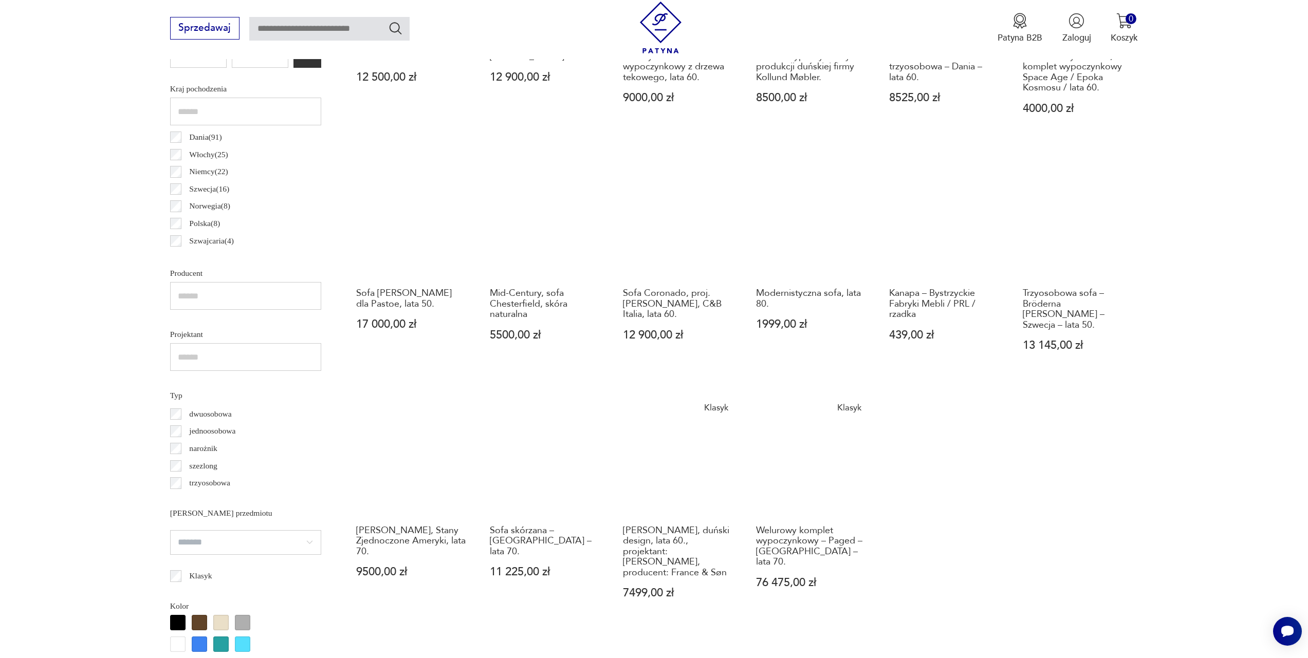
scroll to position [593, 0]
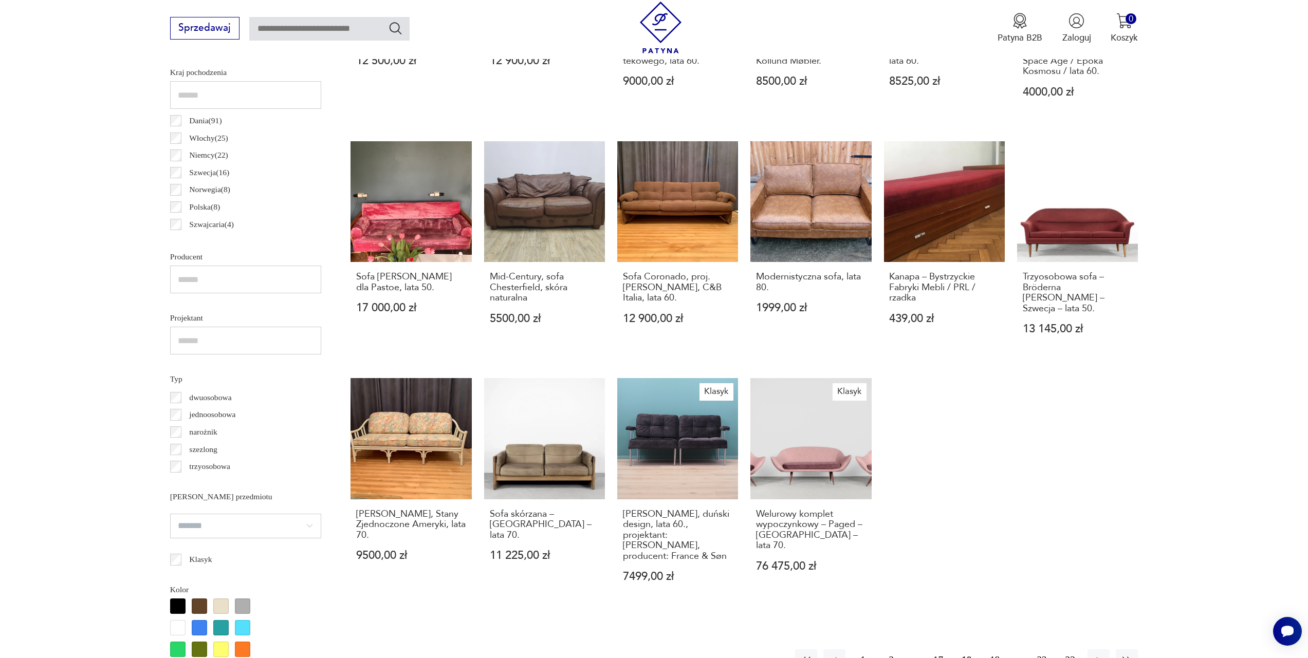
click at [999, 649] on button "19" at bounding box center [994, 660] width 22 height 22
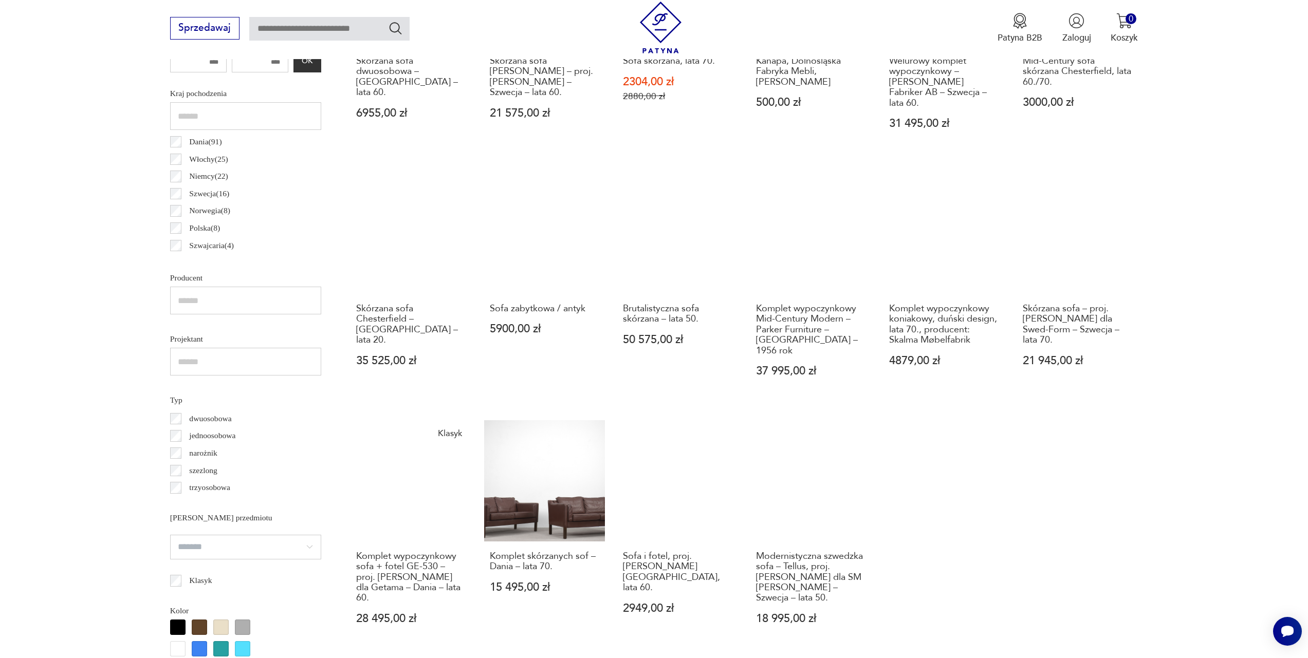
scroll to position [734, 0]
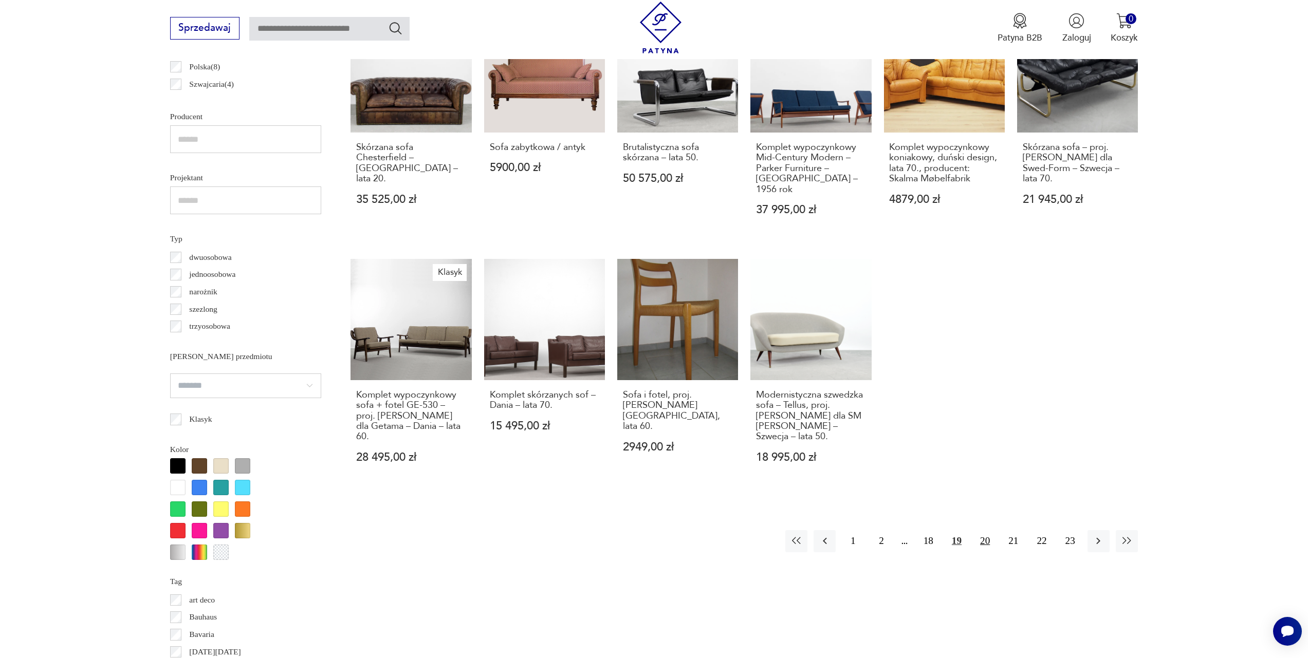
click at [985, 530] on button "20" at bounding box center [985, 541] width 22 height 22
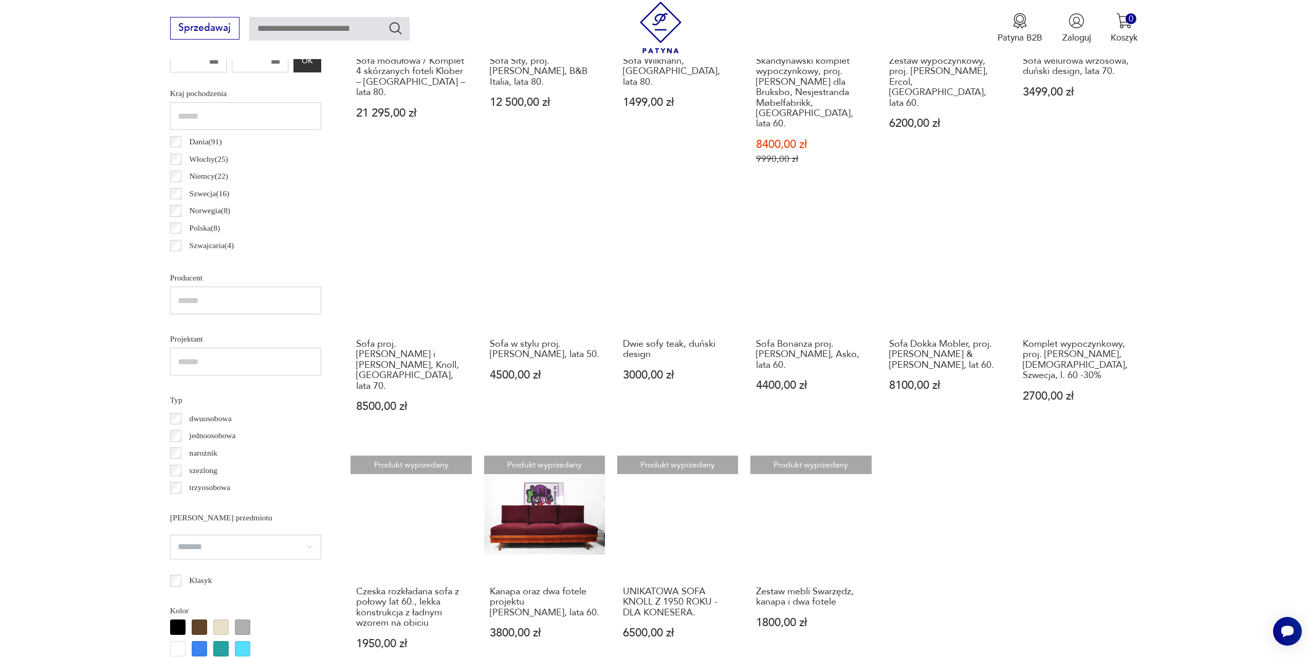
scroll to position [674, 0]
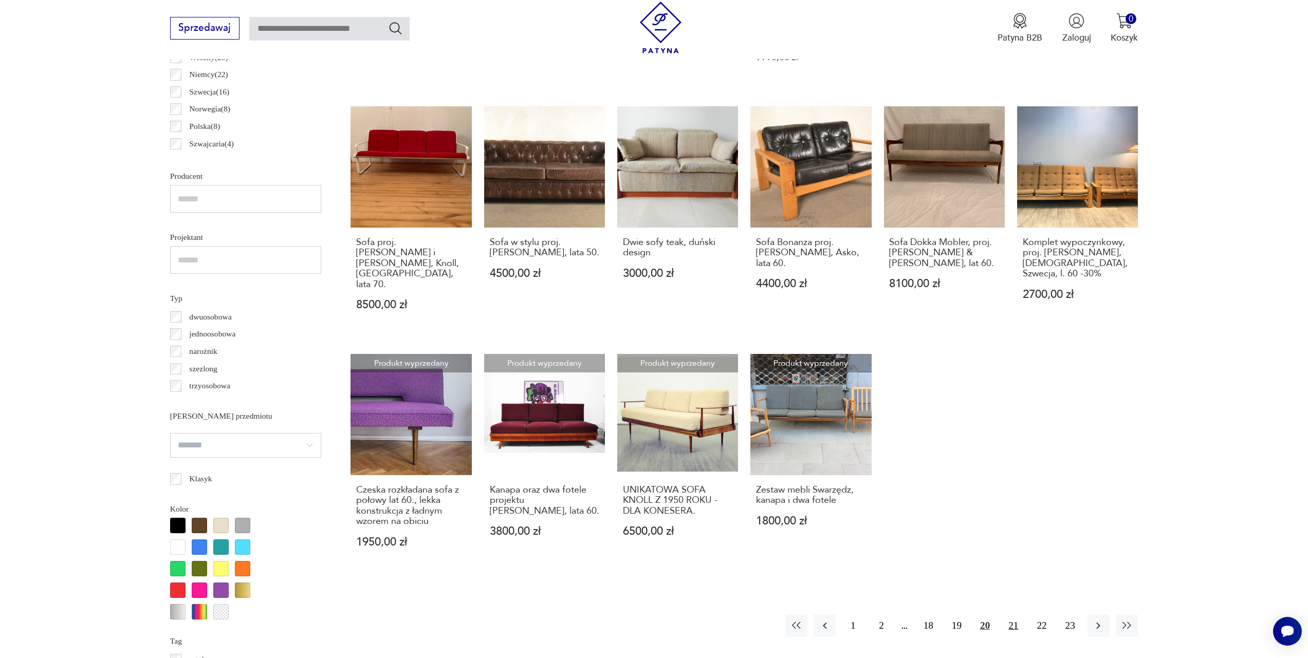
click at [1012, 615] on button "21" at bounding box center [1013, 626] width 22 height 22
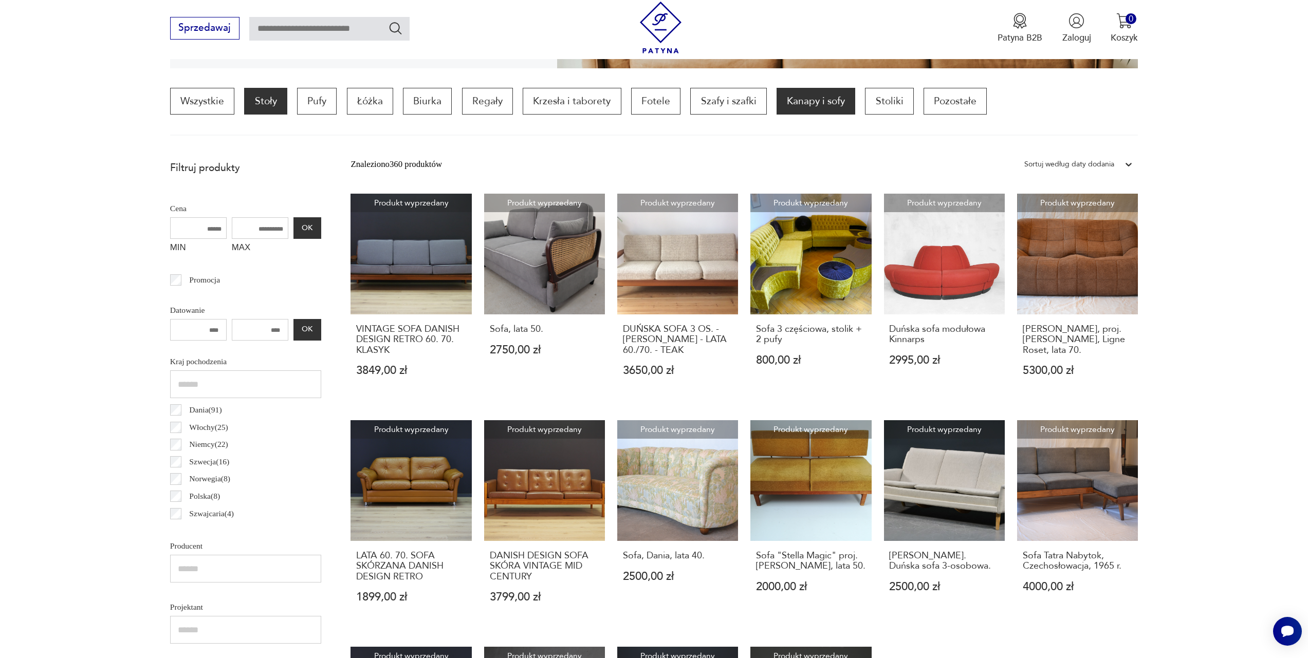
click at [268, 101] on p "Stoły" at bounding box center [265, 101] width 43 height 27
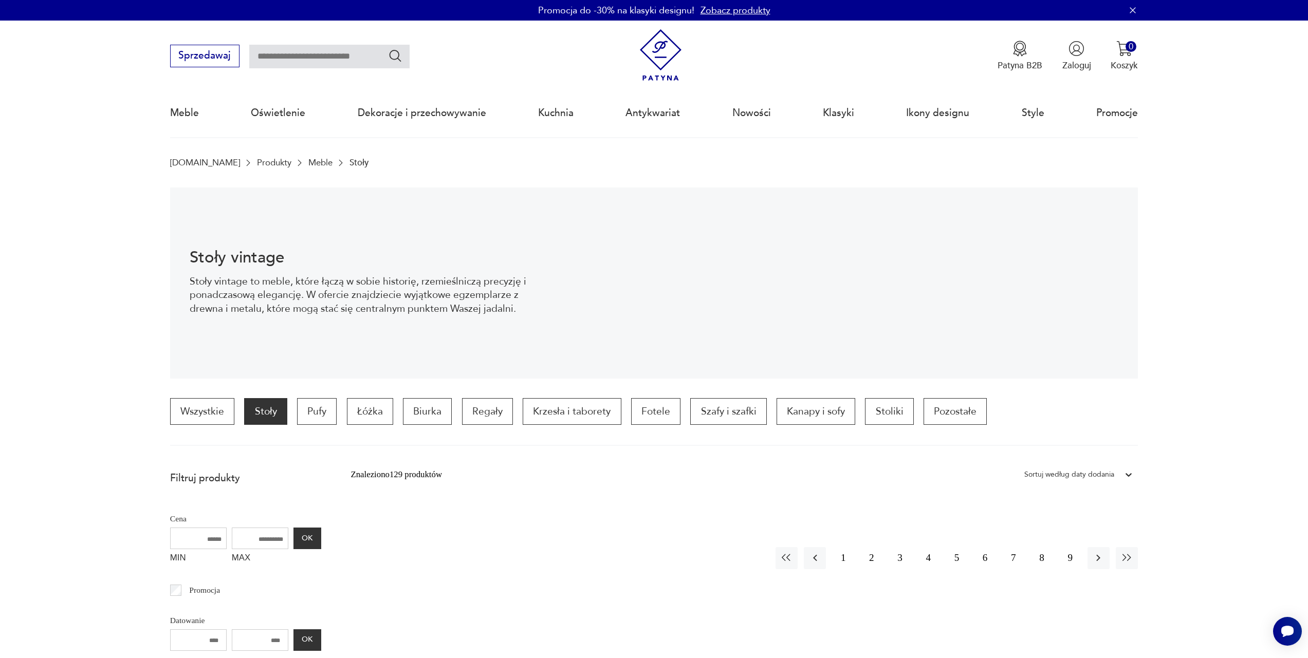
click at [349, 161] on p "Stoły" at bounding box center [358, 163] width 19 height 10
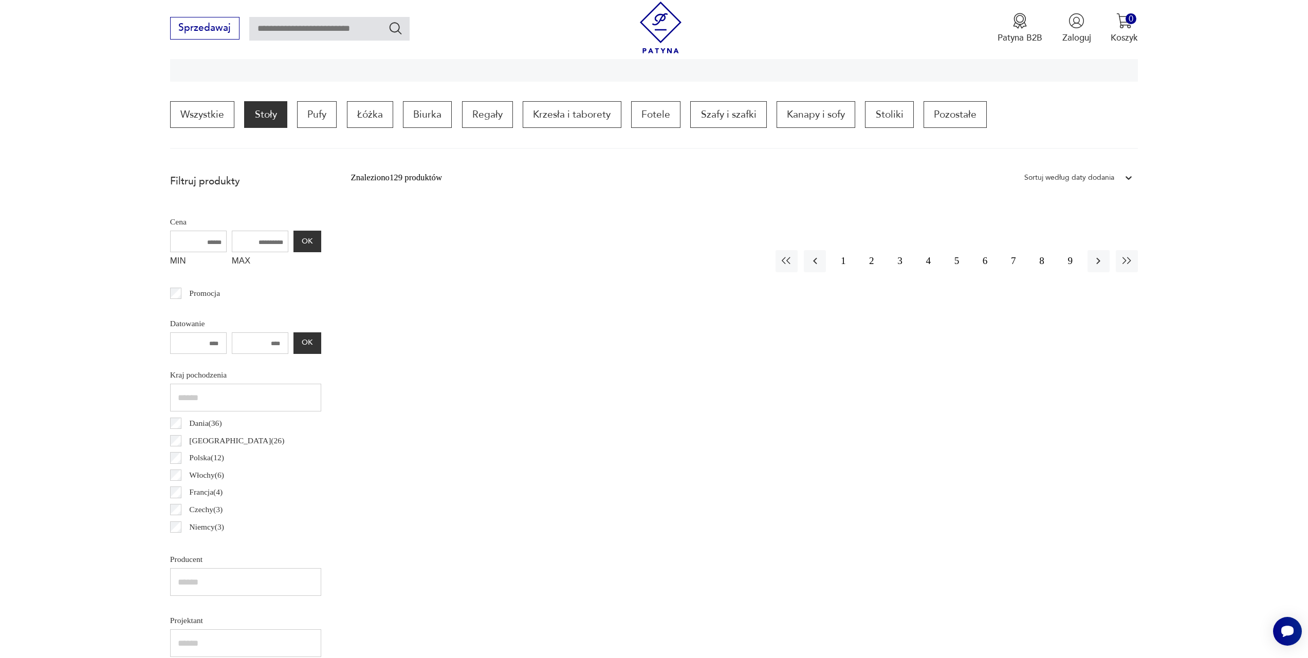
scroll to position [467, 0]
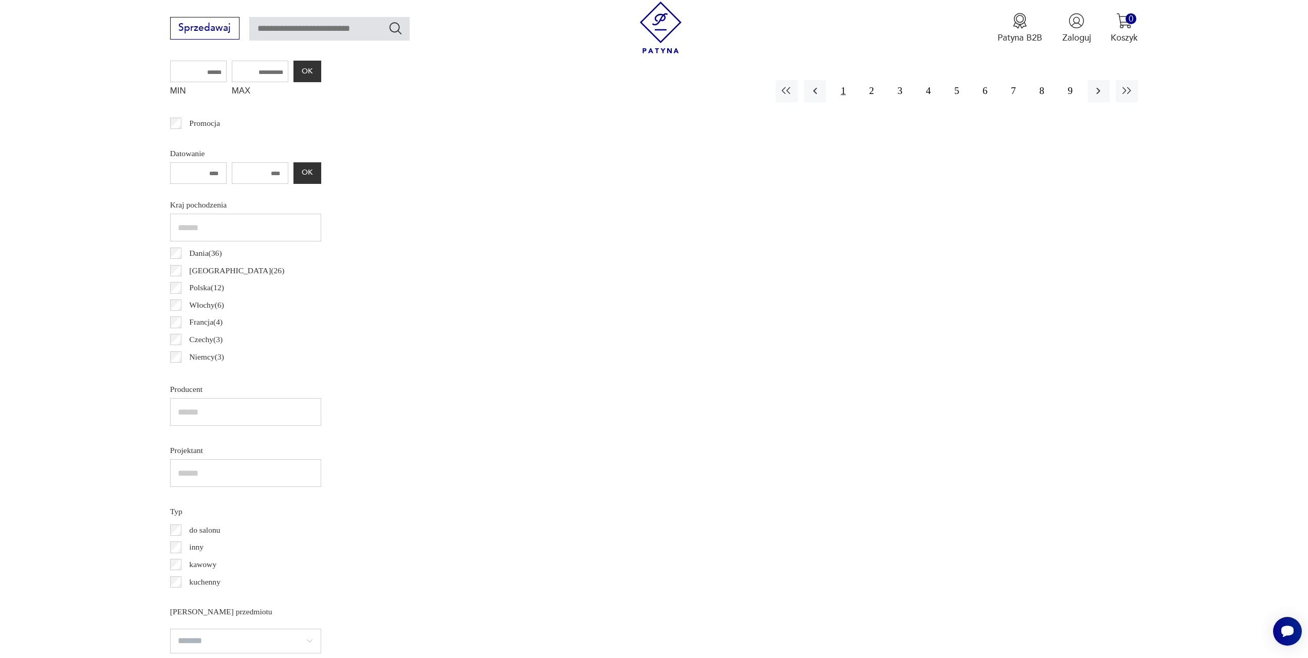
click at [837, 80] on button "1" at bounding box center [843, 91] width 22 height 22
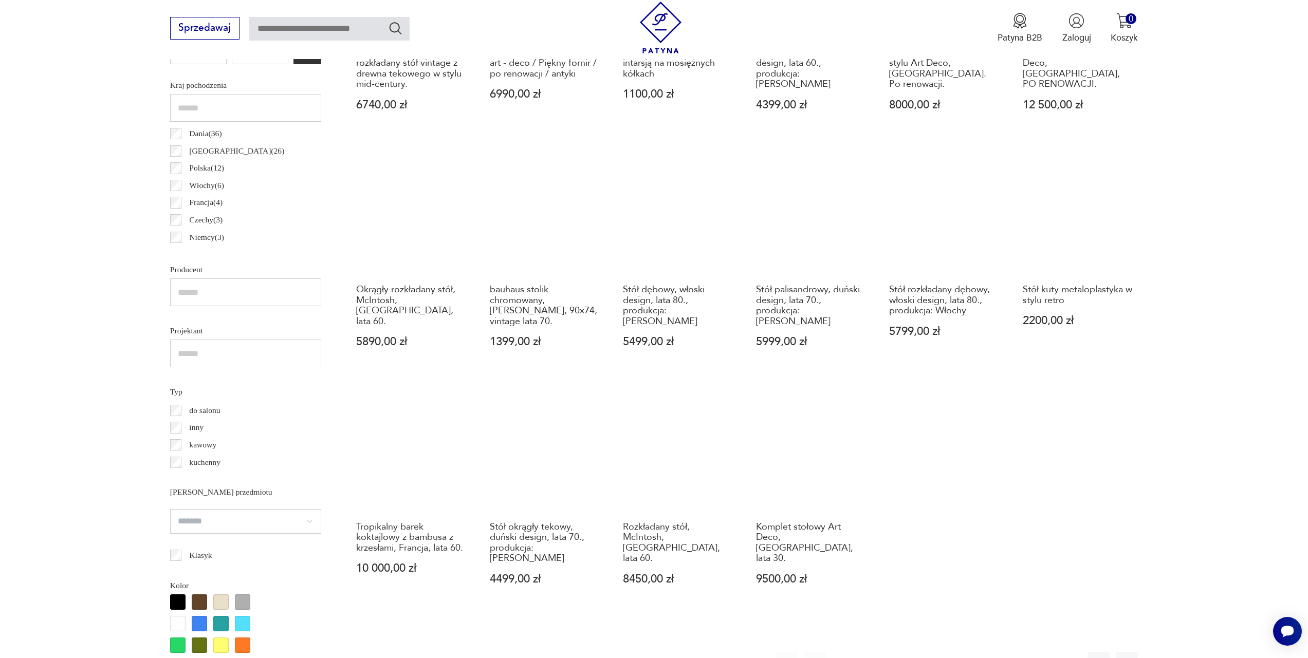
scroll to position [746, 0]
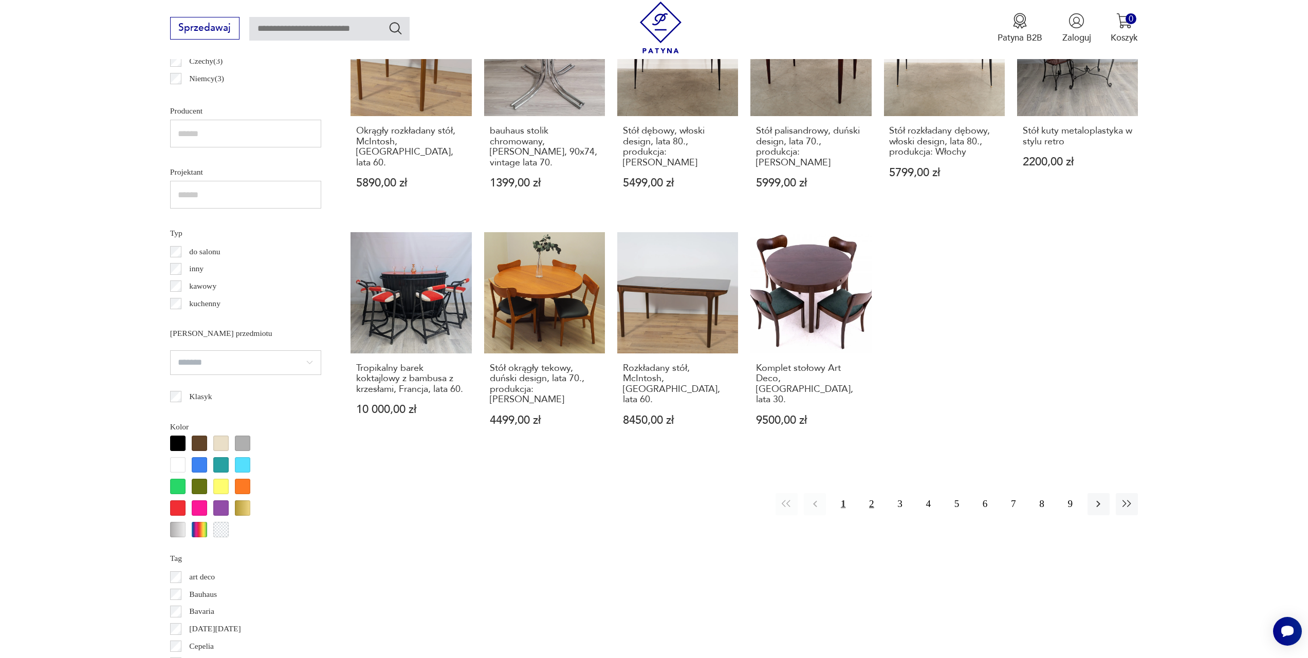
click at [865, 493] on button "2" at bounding box center [871, 504] width 22 height 22
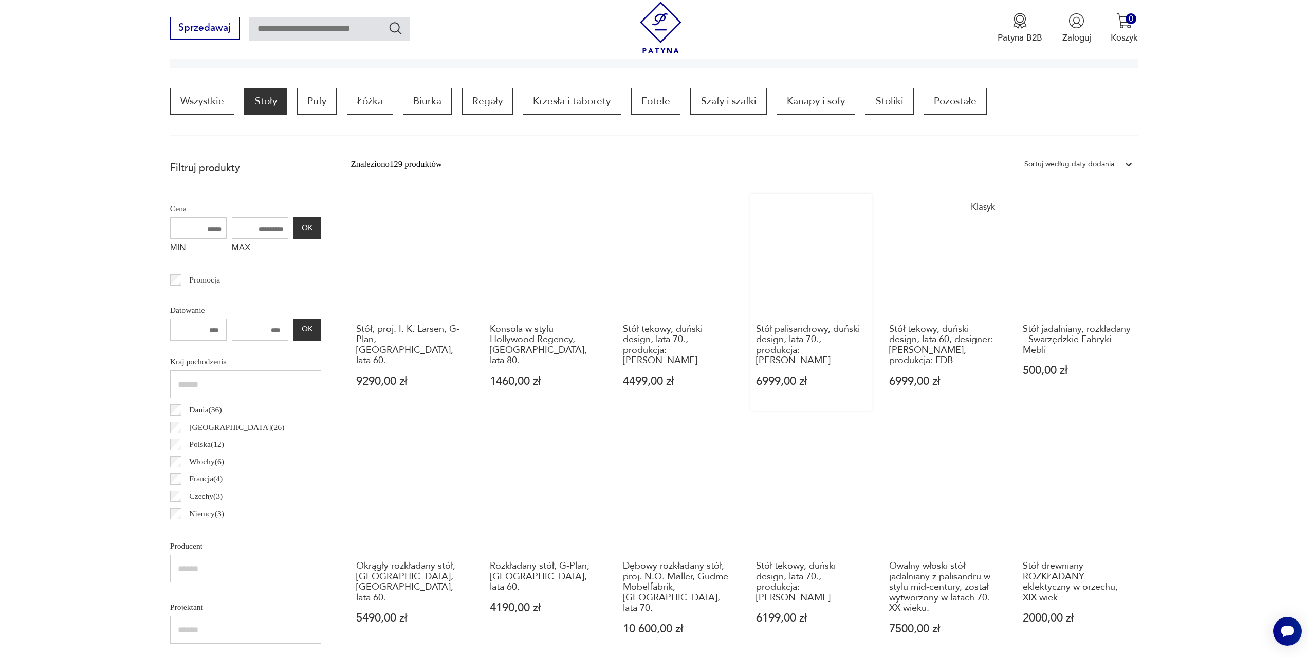
scroll to position [590, 0]
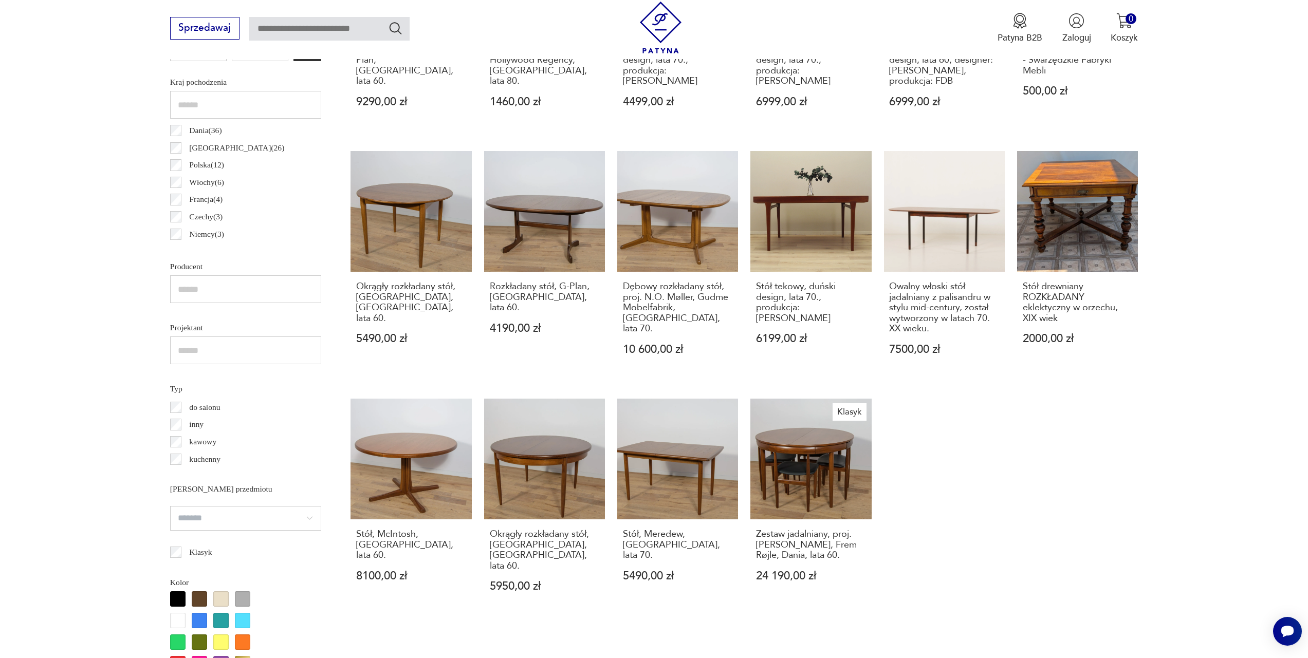
click at [907, 658] on button "3" at bounding box center [899, 670] width 22 height 22
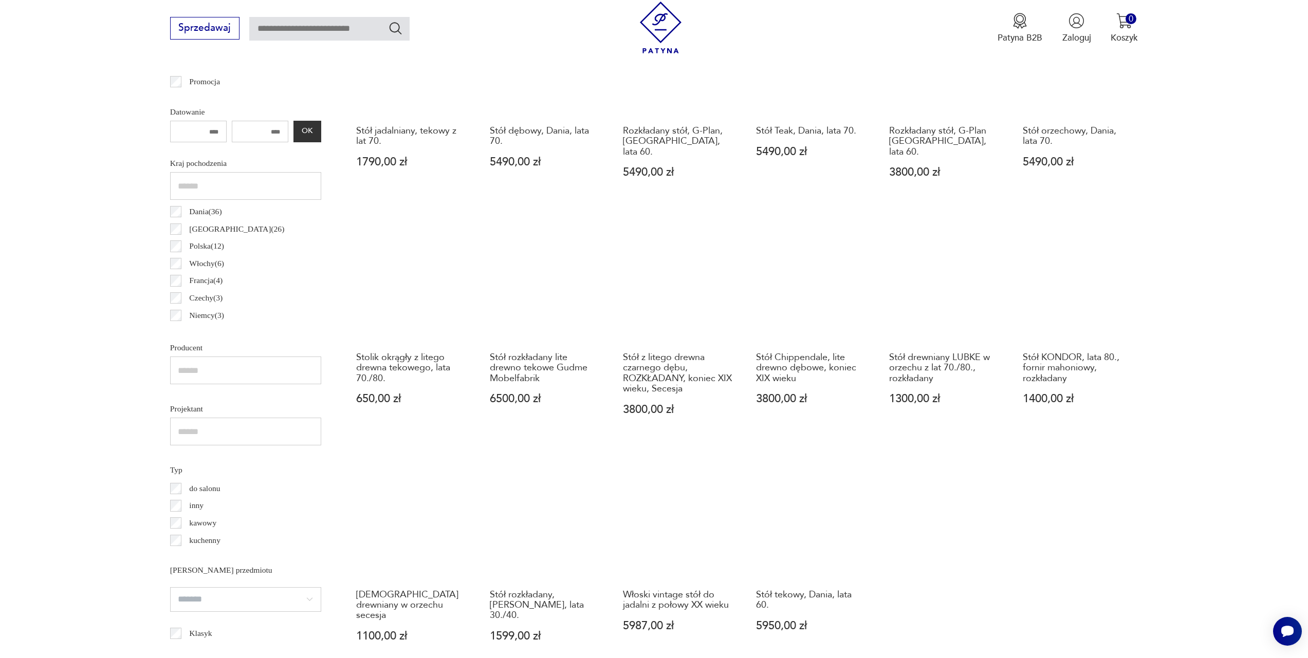
scroll to position [624, 0]
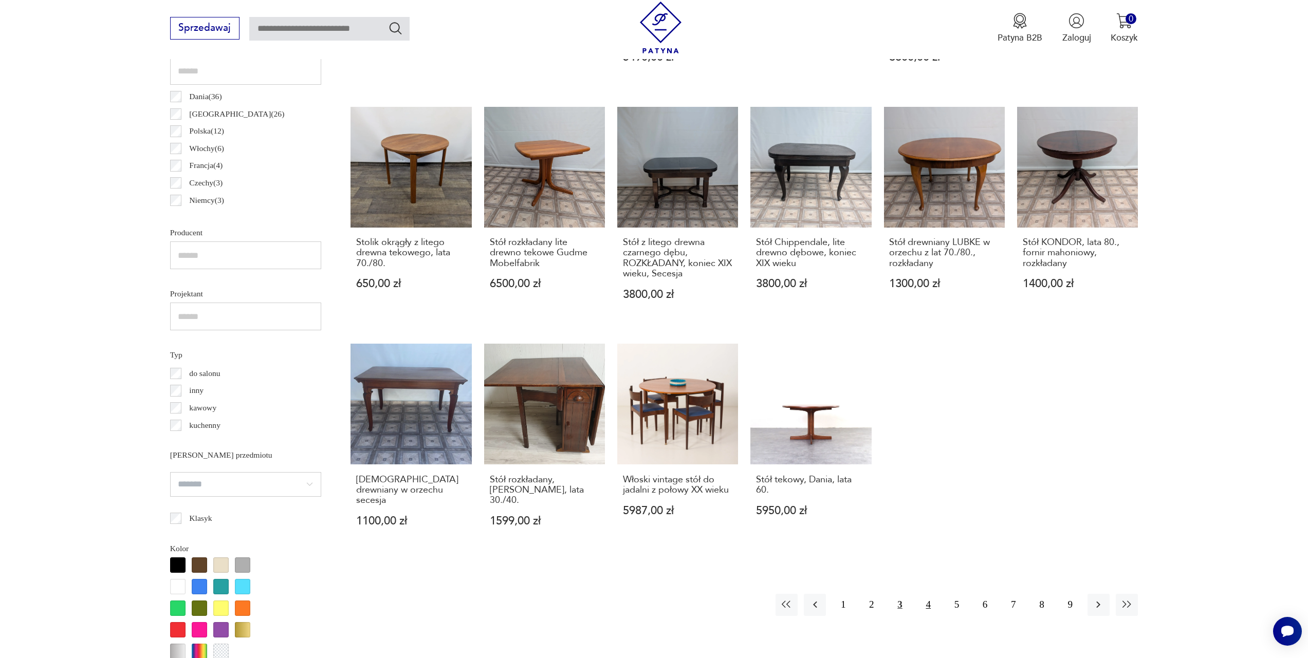
click at [933, 594] on button "4" at bounding box center [928, 605] width 22 height 22
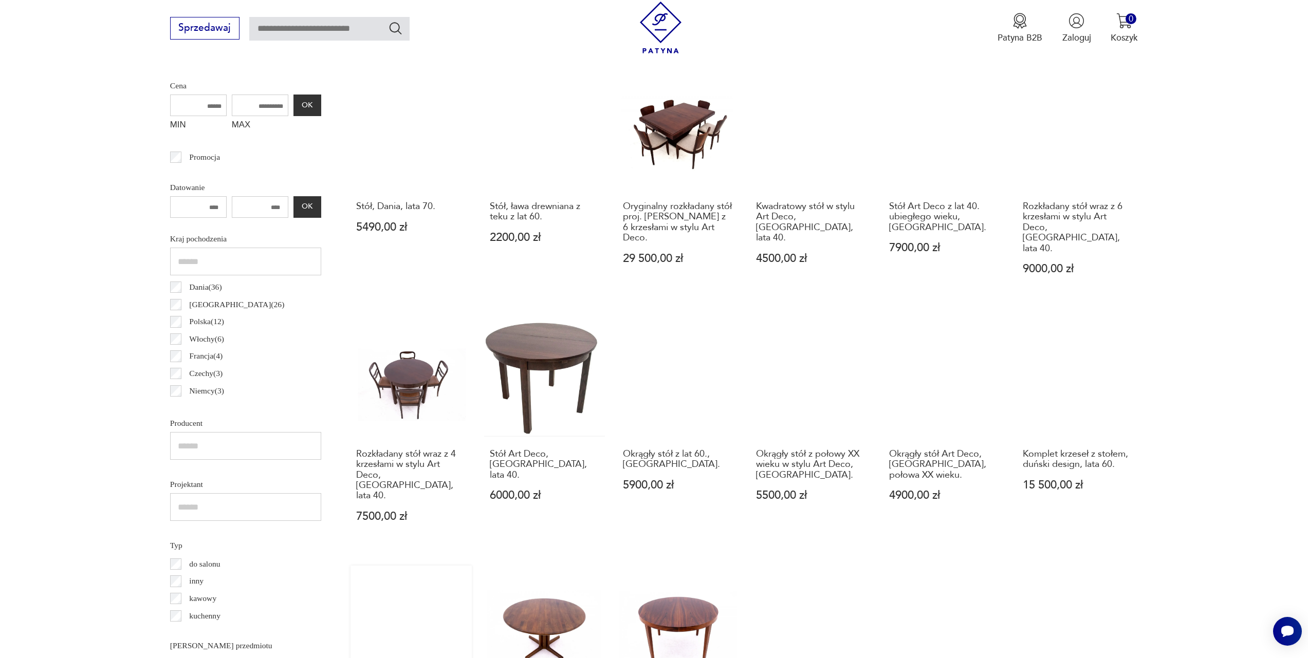
scroll to position [570, 0]
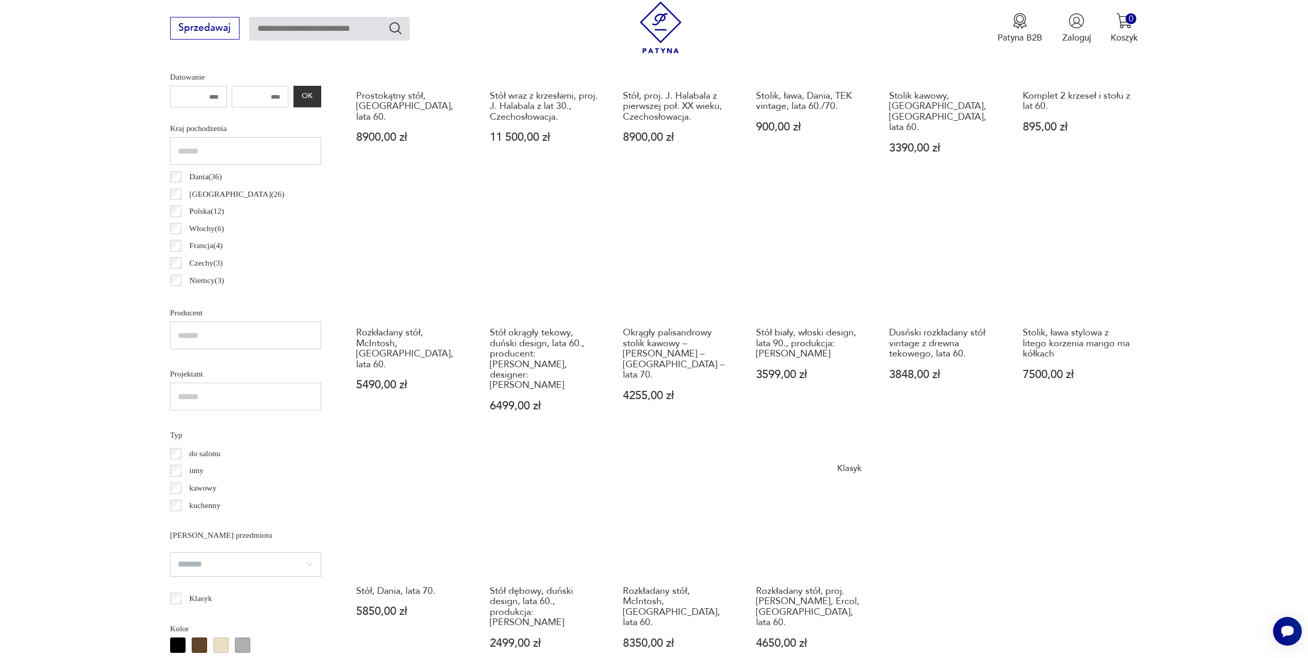
scroll to position [653, 0]
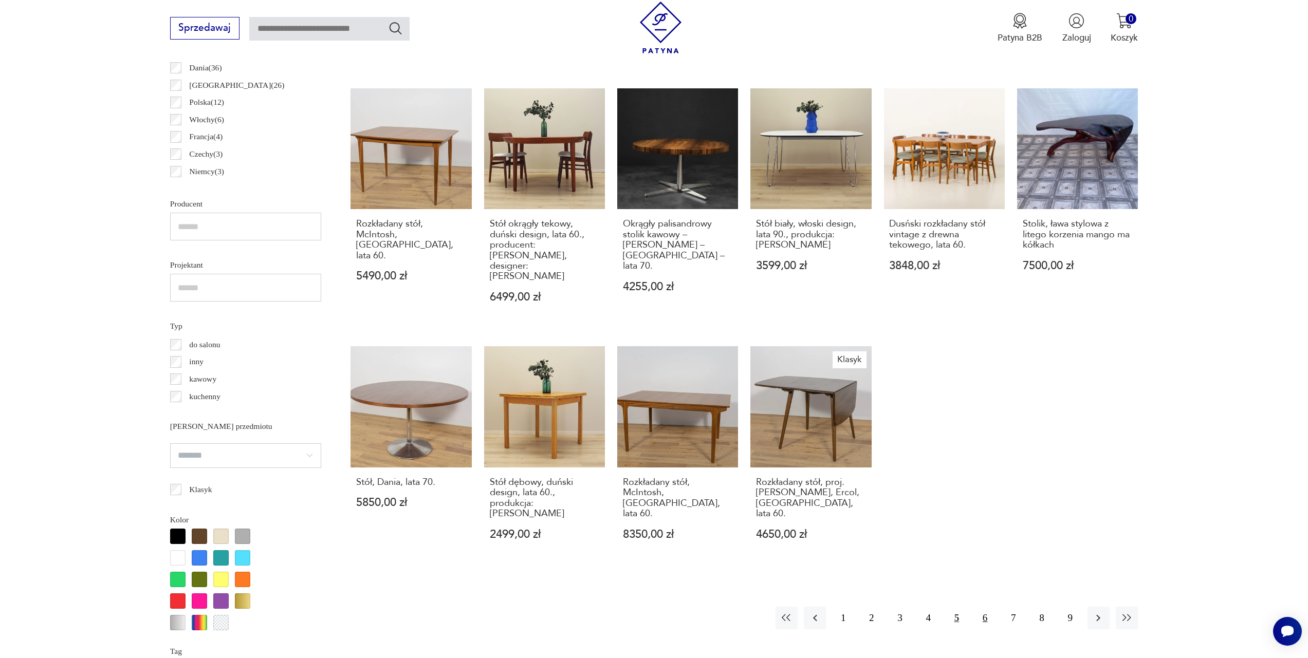
click at [980, 607] on button "6" at bounding box center [985, 618] width 22 height 22
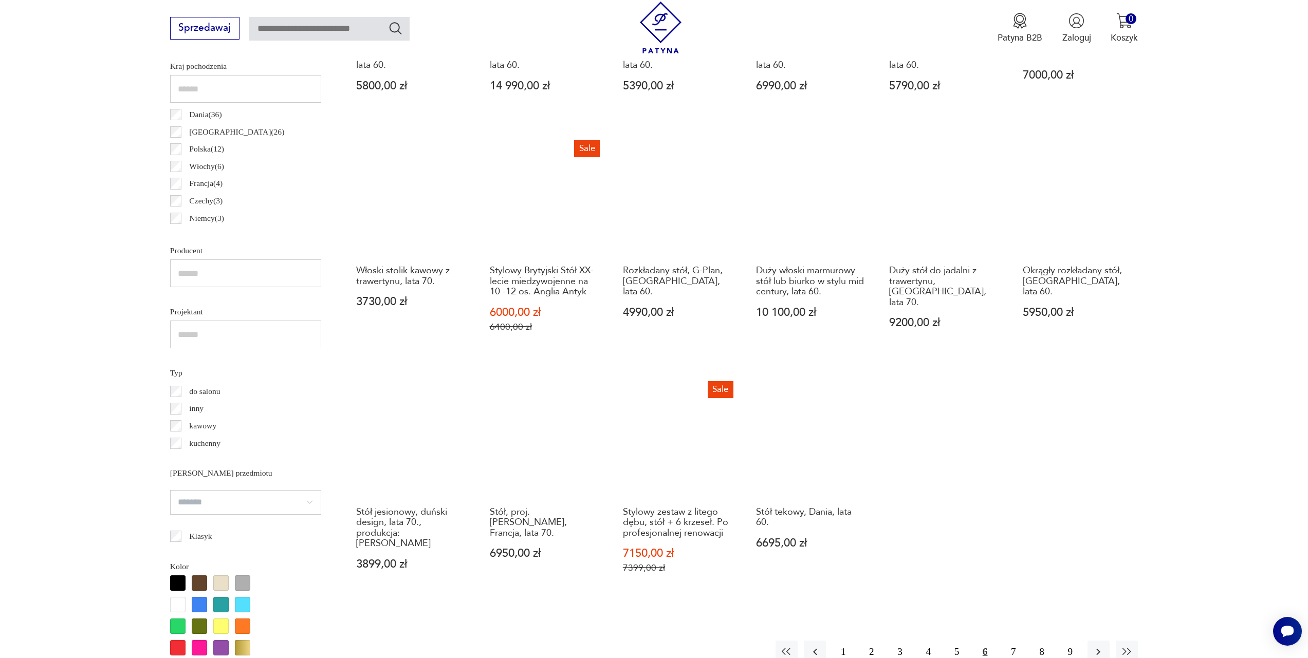
scroll to position [626, 0]
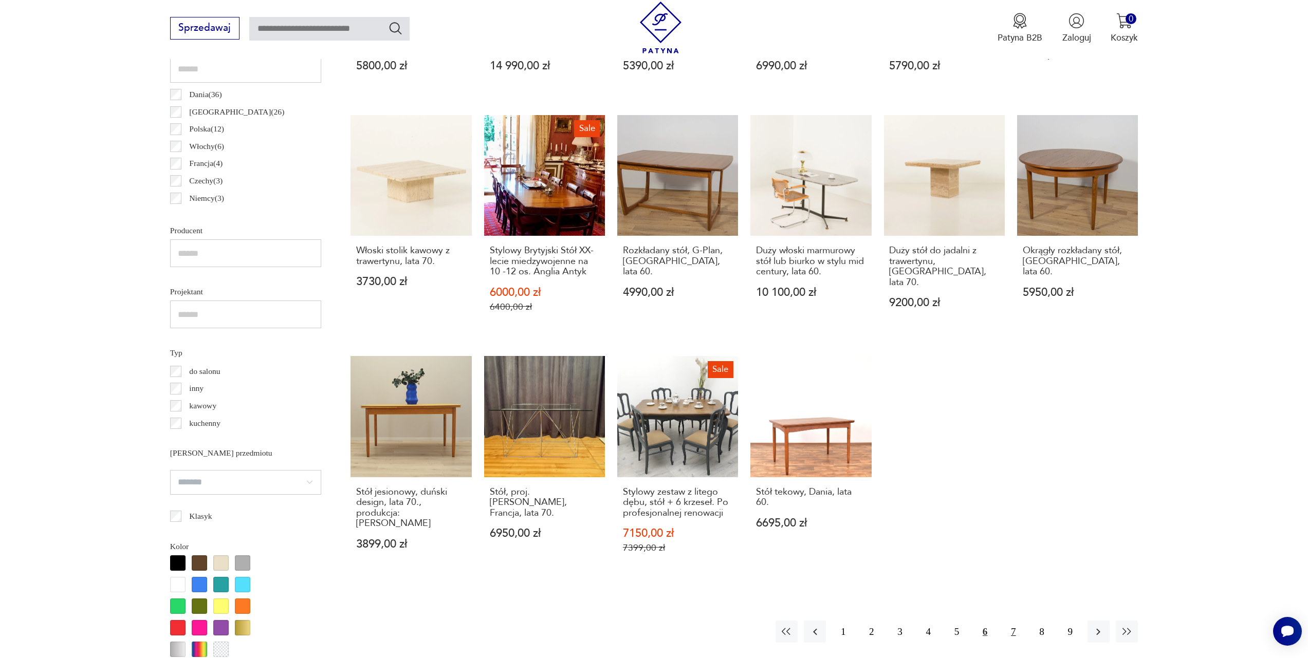
click at [1004, 621] on button "7" at bounding box center [1013, 632] width 22 height 22
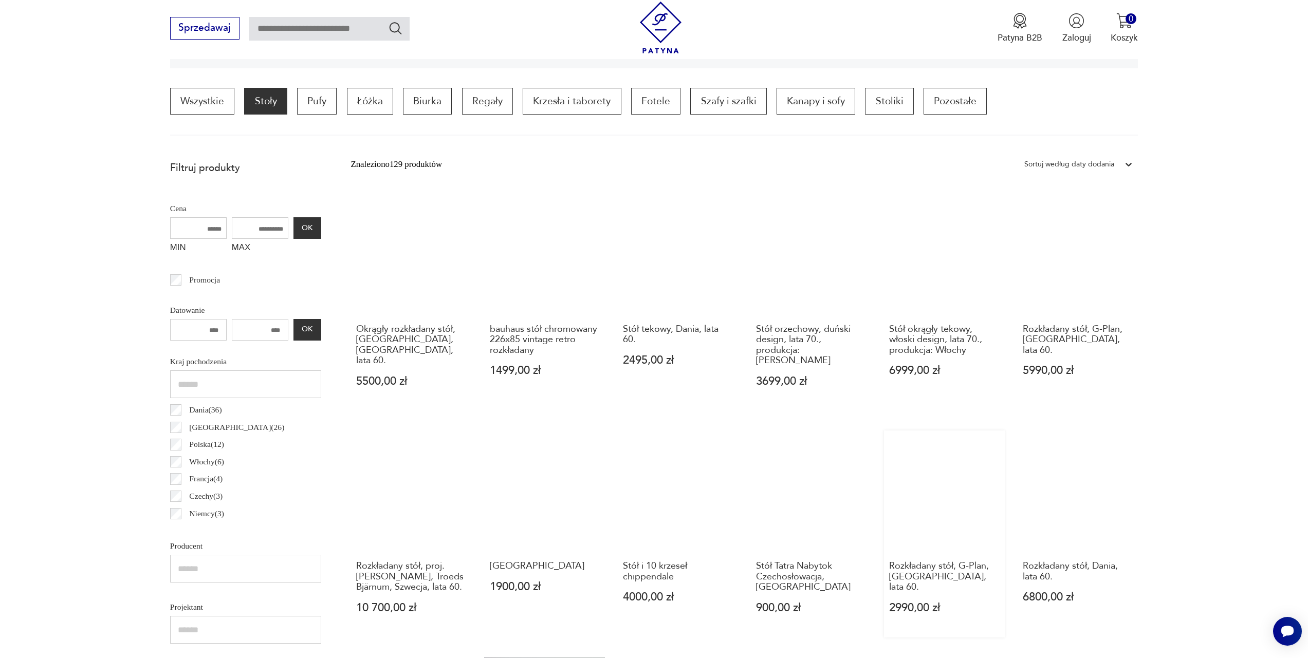
scroll to position [587, 0]
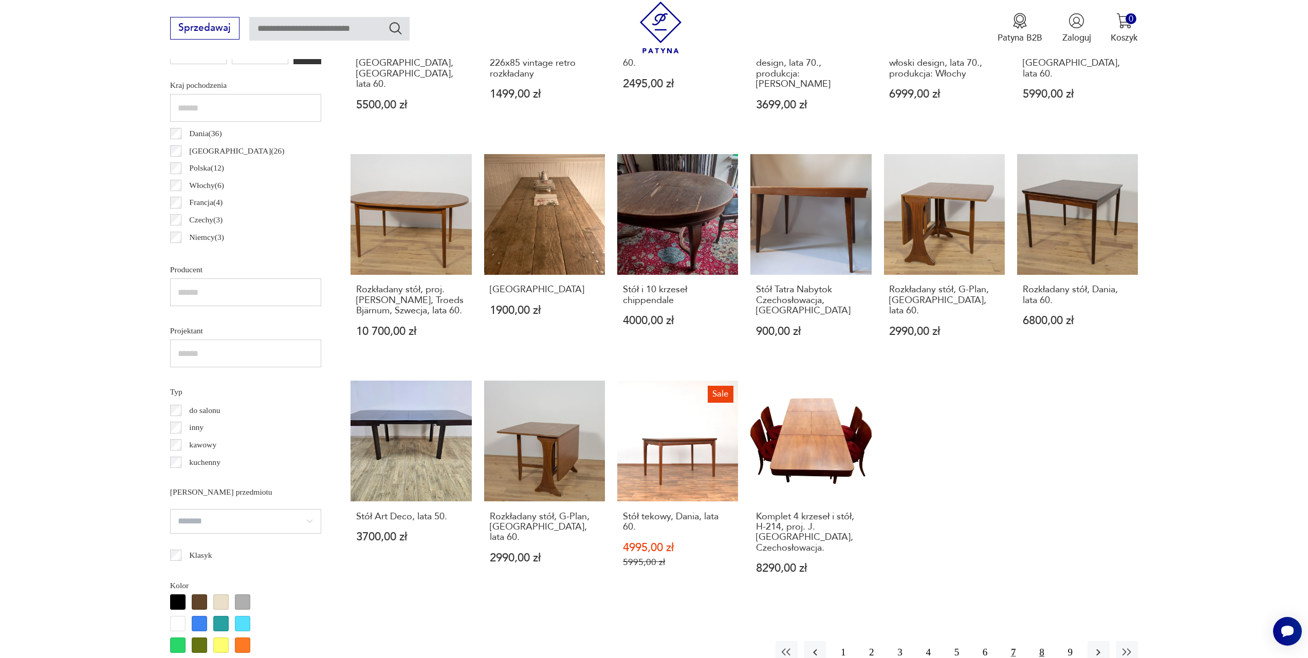
click at [1042, 641] on button "8" at bounding box center [1041, 652] width 22 height 22
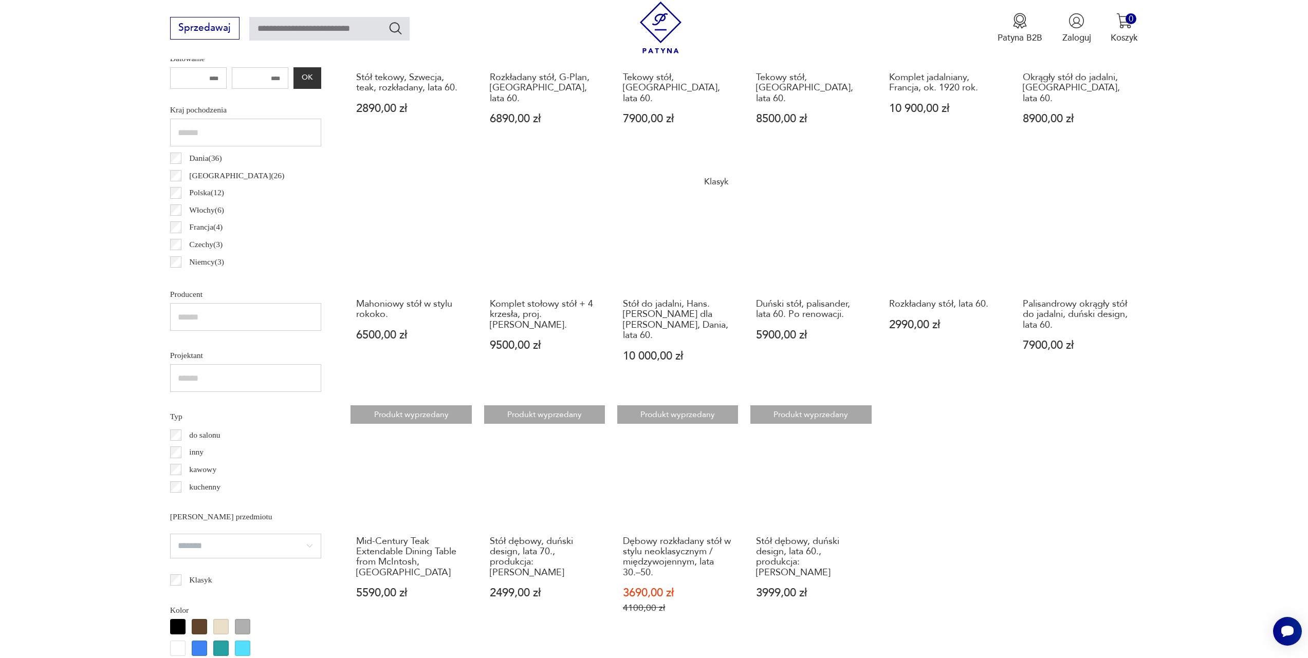
scroll to position [584, 0]
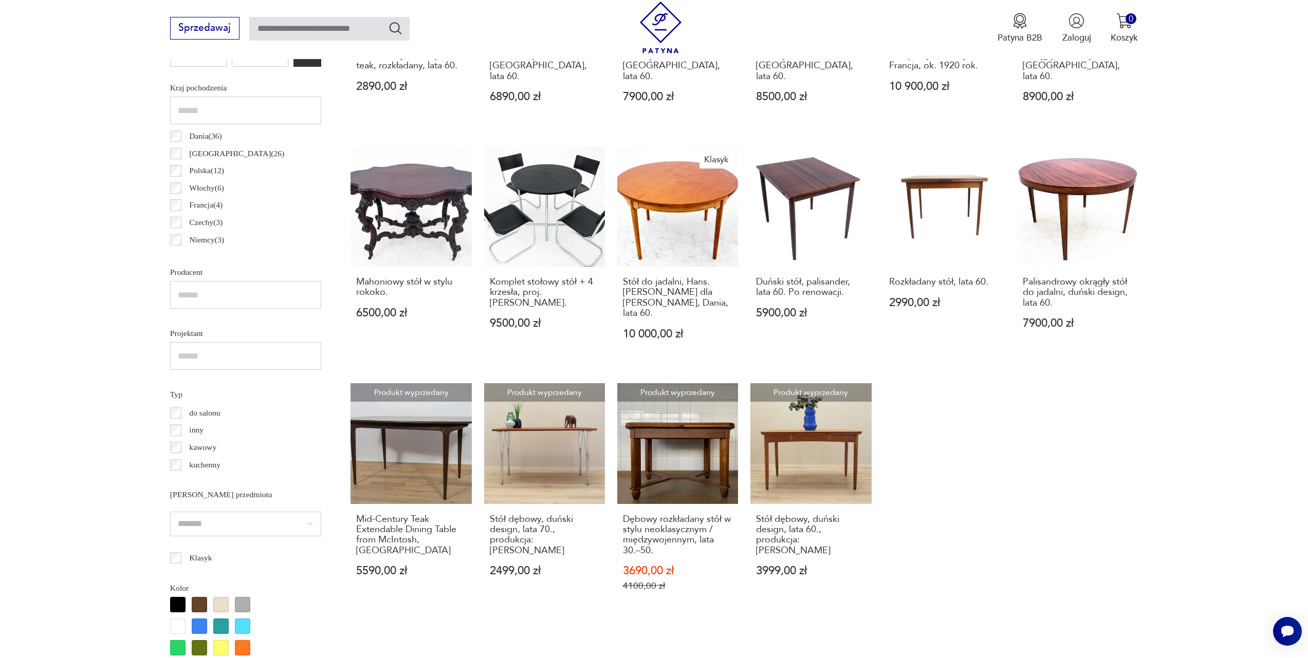
click at [1068, 658] on button "9" at bounding box center [1070, 669] width 22 height 22
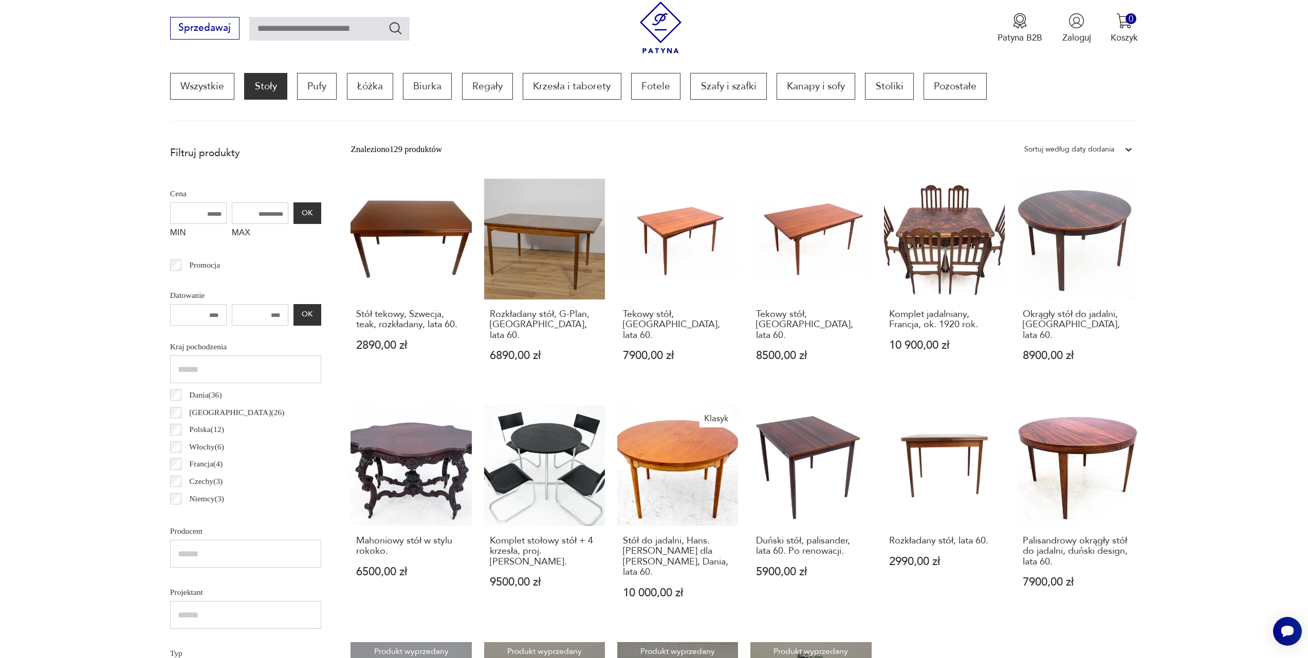
scroll to position [310, 0]
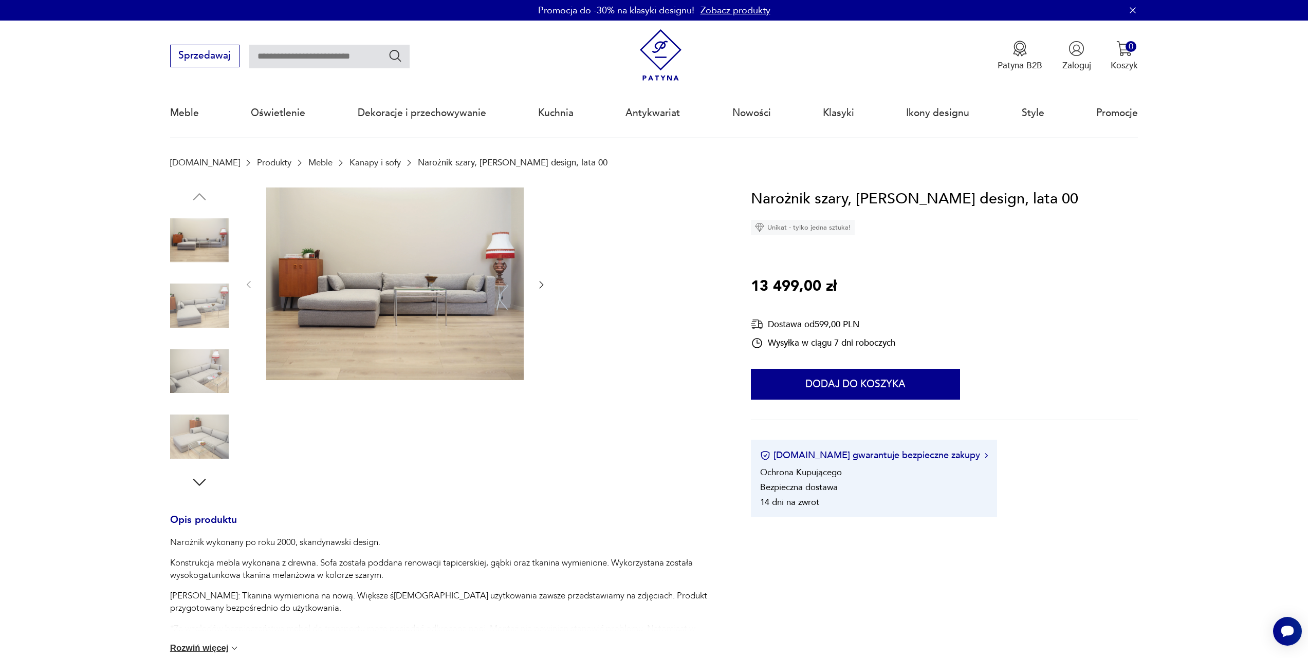
click at [188, 286] on img at bounding box center [199, 305] width 59 height 59
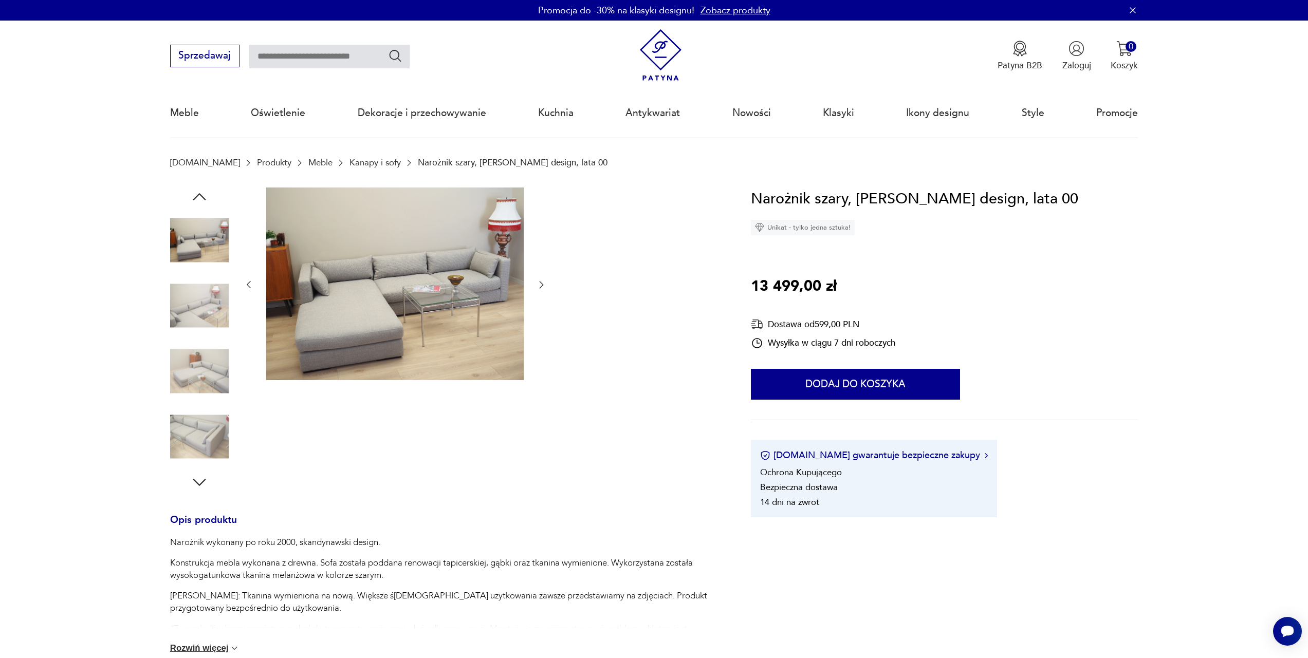
click at [193, 303] on img at bounding box center [199, 305] width 59 height 59
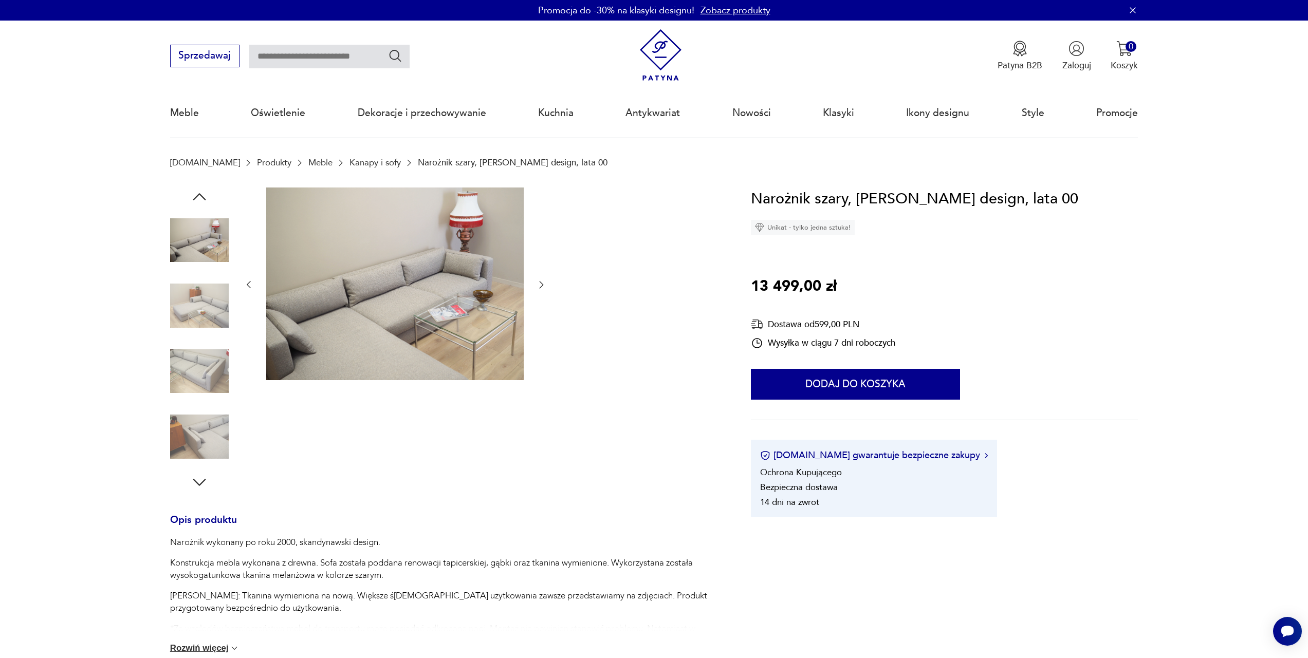
click at [202, 328] on img at bounding box center [199, 305] width 59 height 59
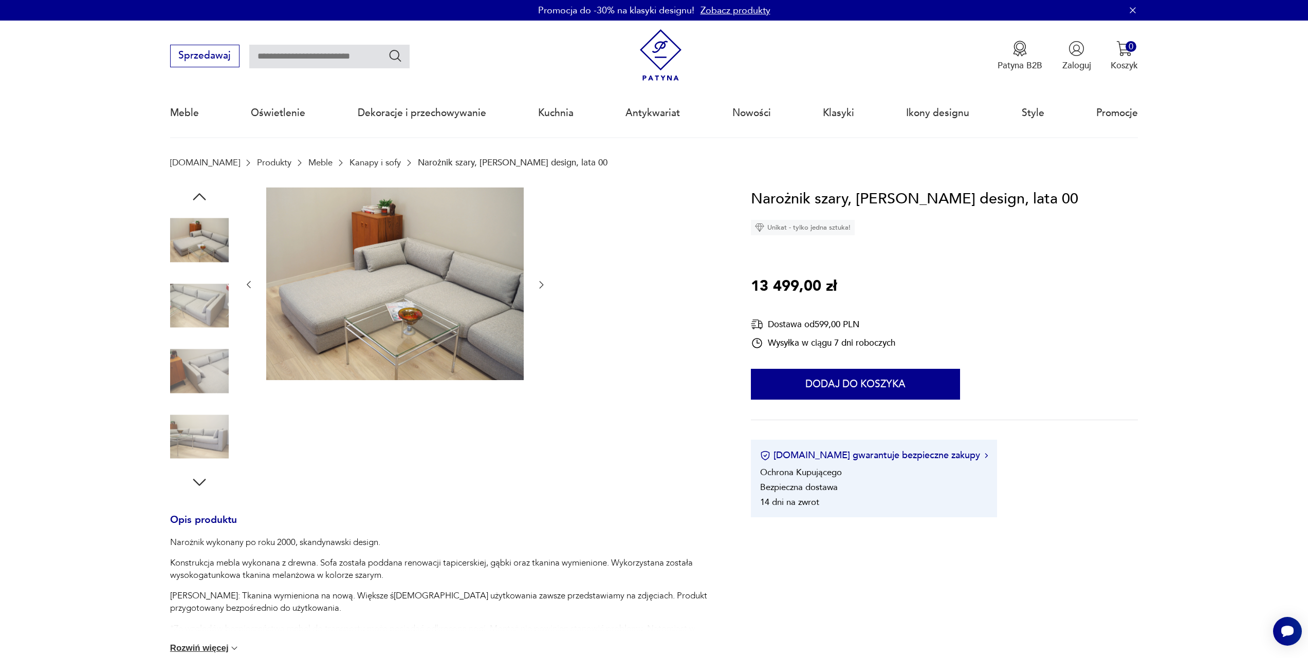
click at [207, 384] on img at bounding box center [199, 371] width 59 height 59
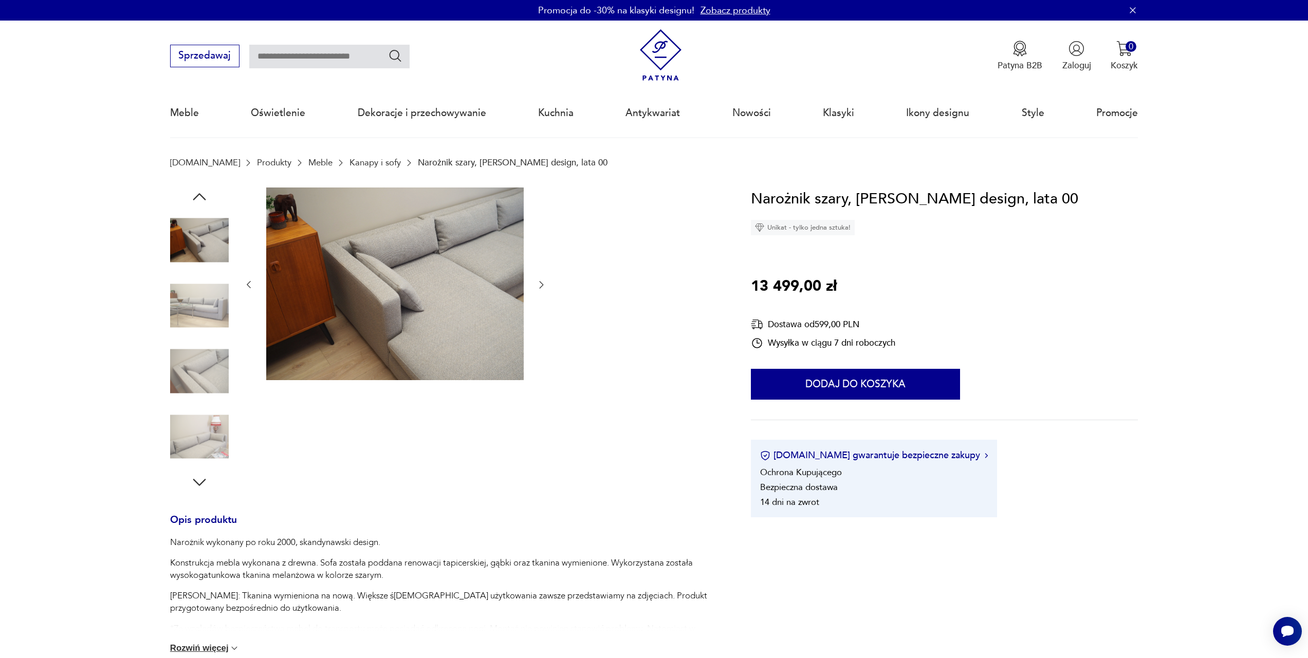
click at [211, 410] on img at bounding box center [199, 436] width 59 height 59
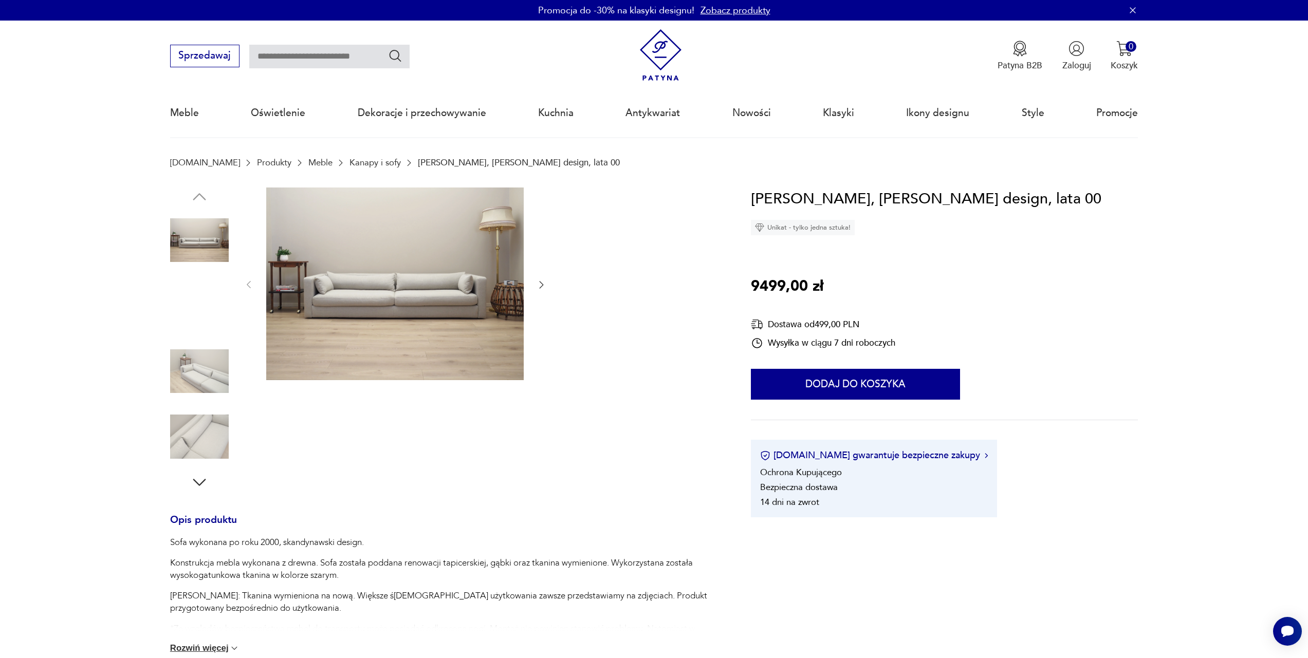
click at [445, 308] on img at bounding box center [394, 284] width 257 height 193
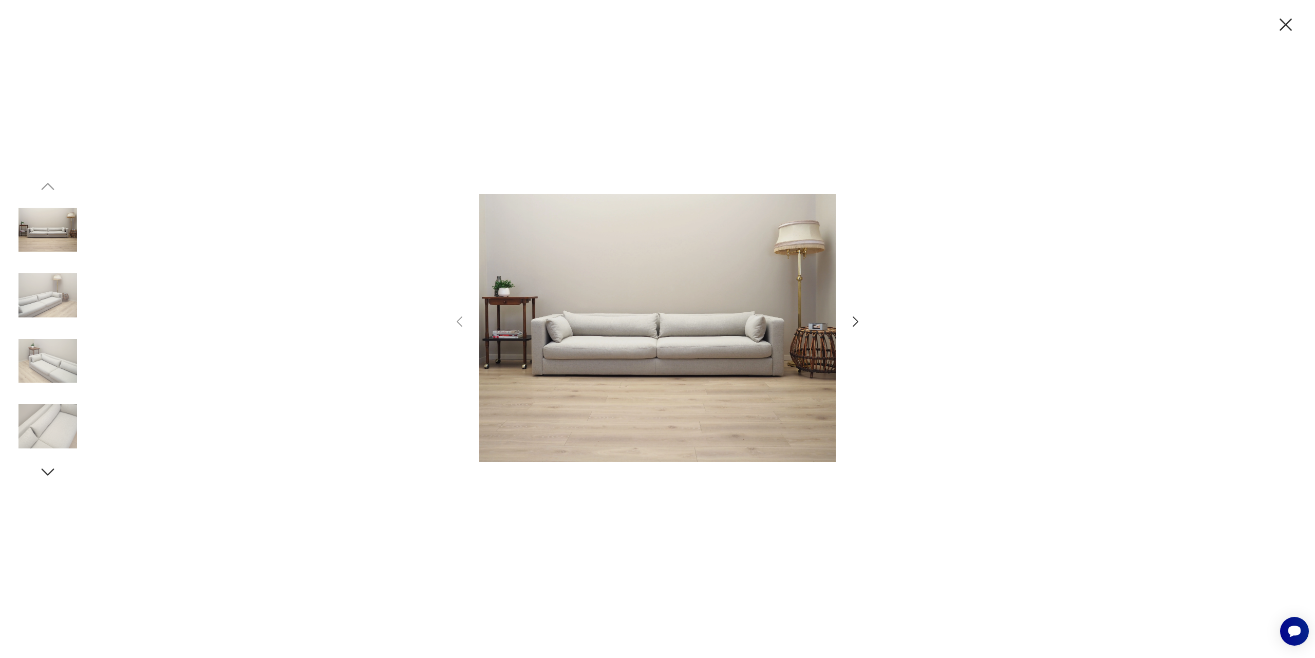
click at [858, 319] on icon "button" at bounding box center [855, 321] width 15 height 15
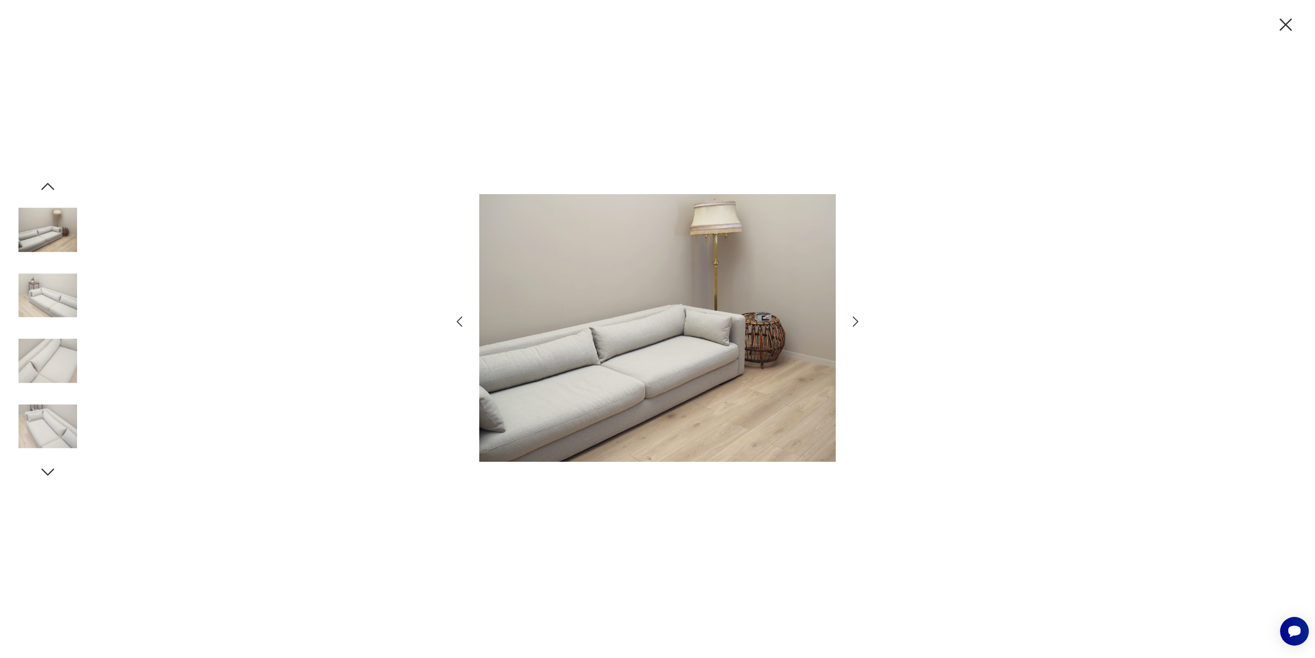
click at [858, 319] on icon "button" at bounding box center [855, 321] width 15 height 15
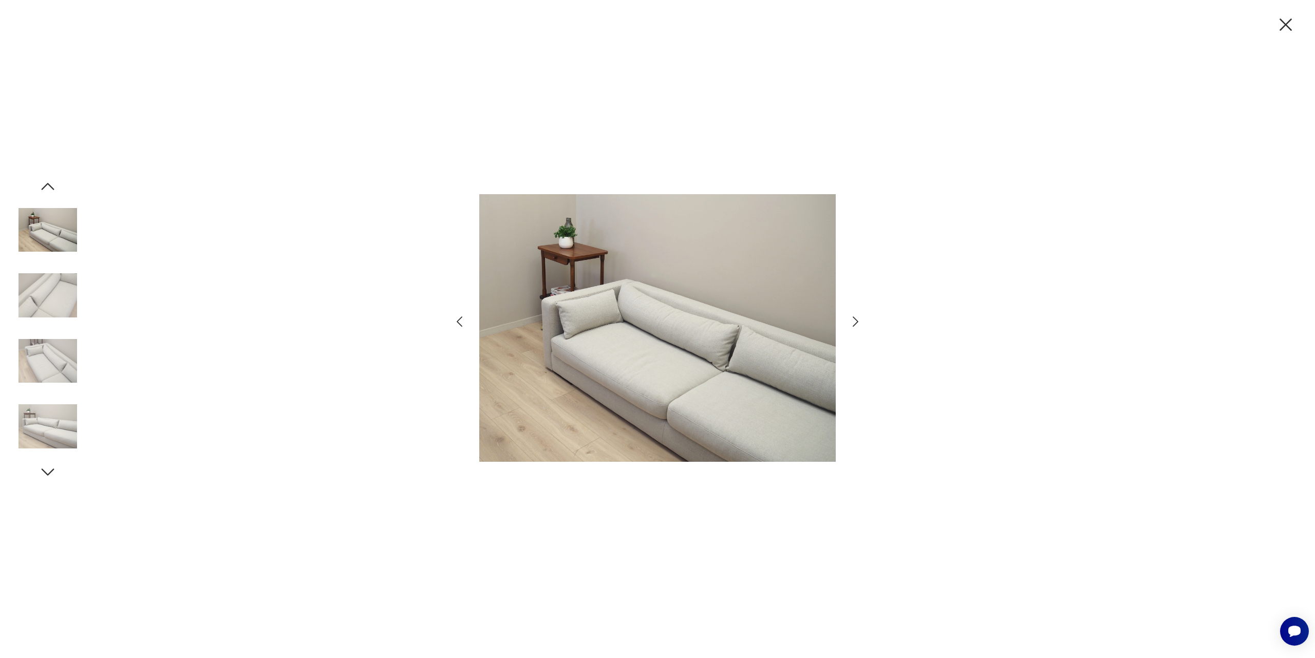
click at [858, 319] on icon "button" at bounding box center [855, 321] width 15 height 15
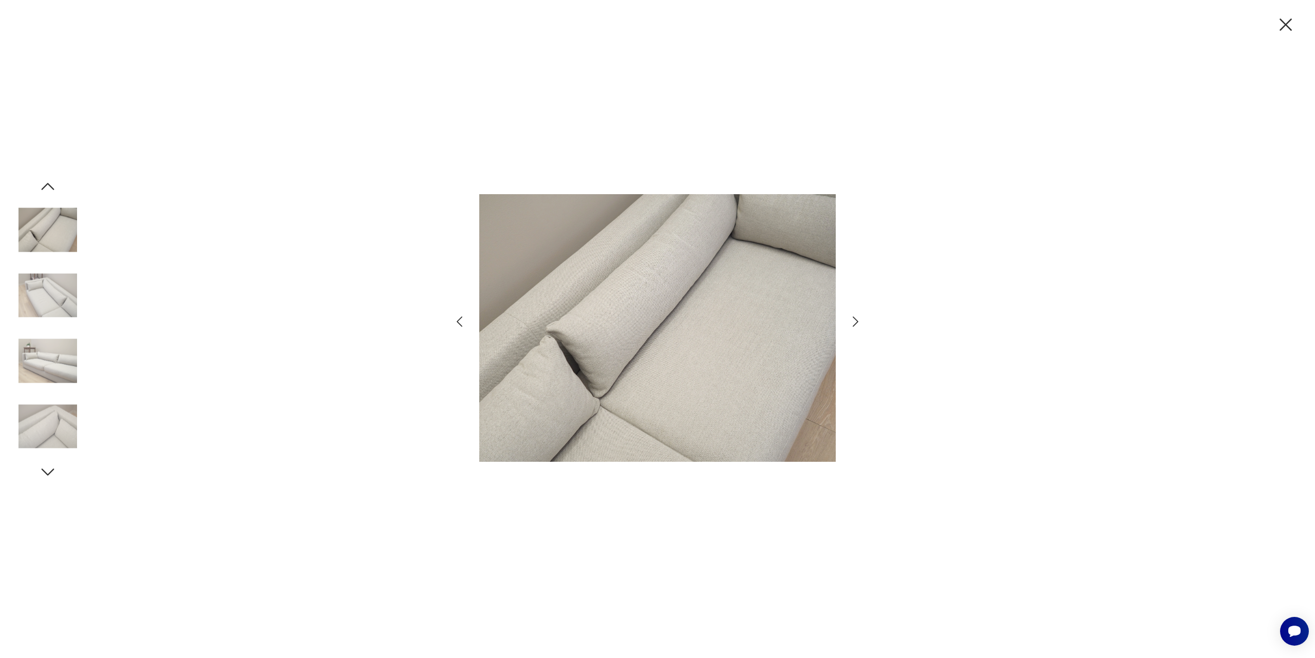
click at [858, 319] on icon "button" at bounding box center [855, 321] width 15 height 15
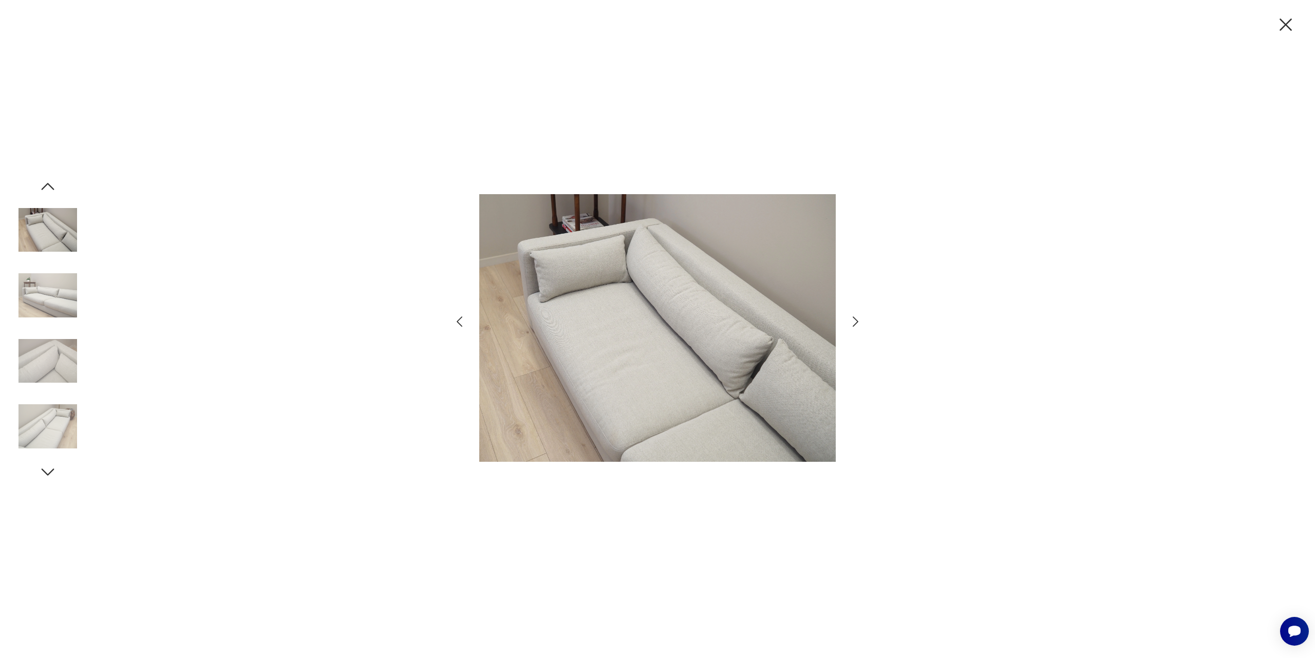
click at [858, 319] on icon "button" at bounding box center [855, 321] width 15 height 15
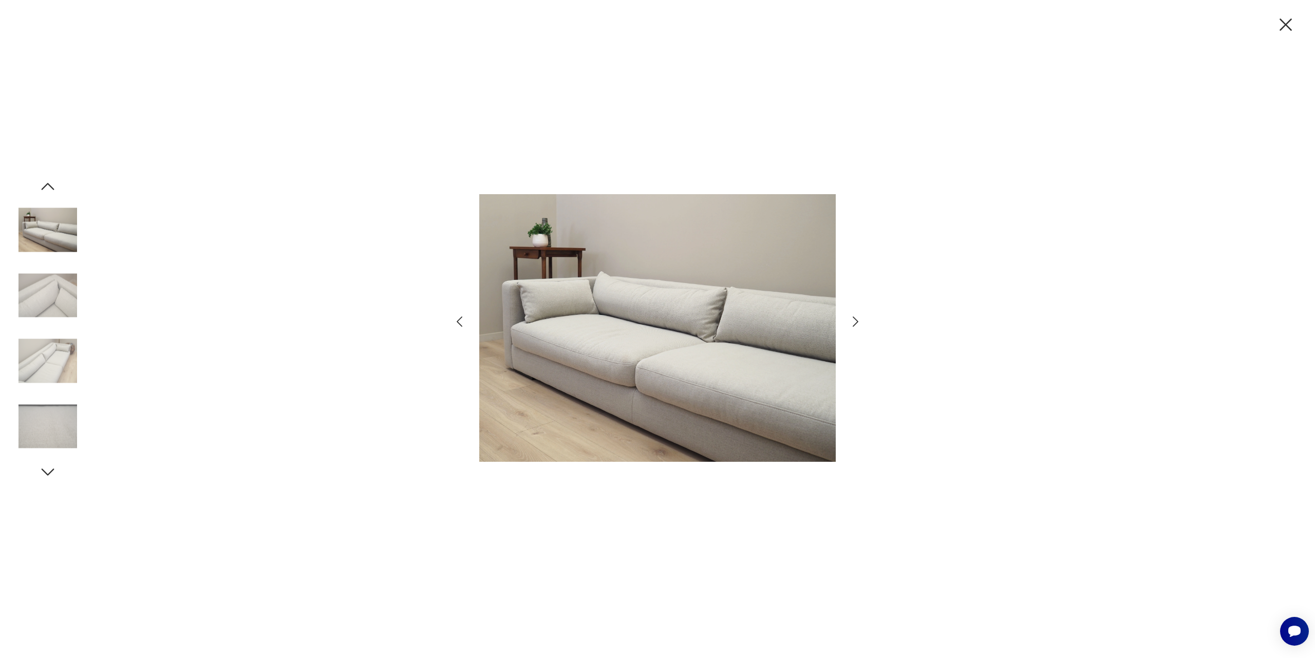
click at [858, 319] on icon "button" at bounding box center [855, 321] width 15 height 15
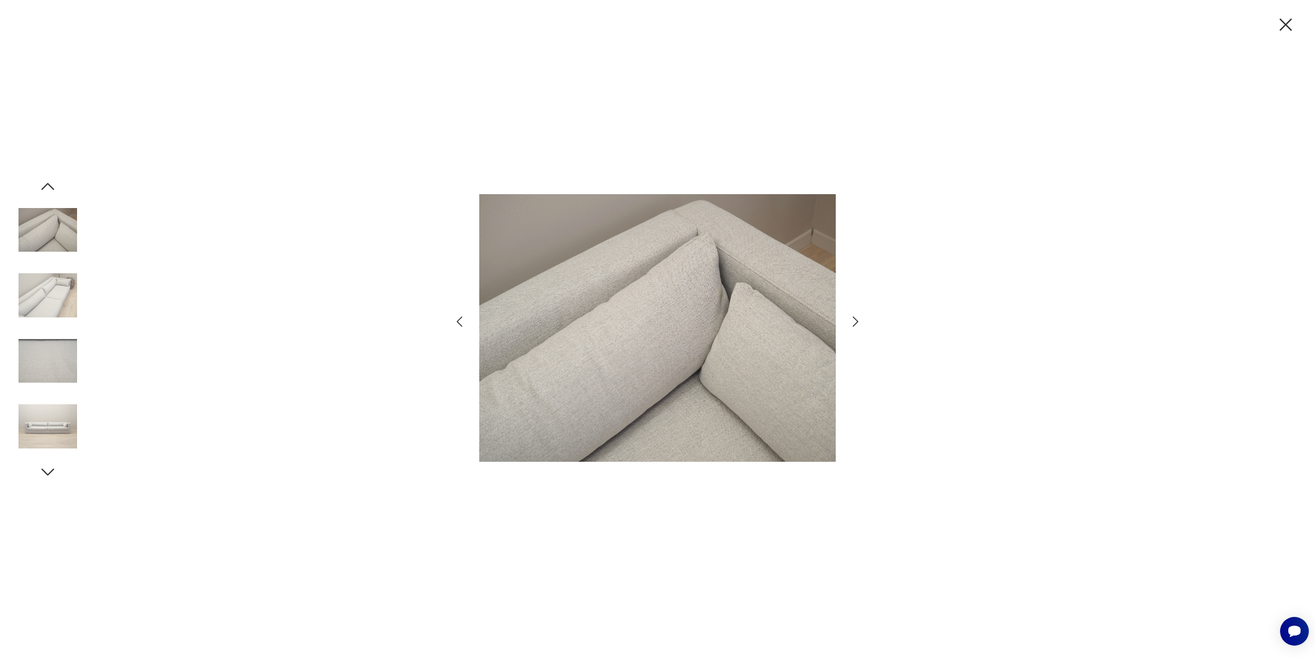
click at [858, 319] on icon "button" at bounding box center [855, 321] width 15 height 15
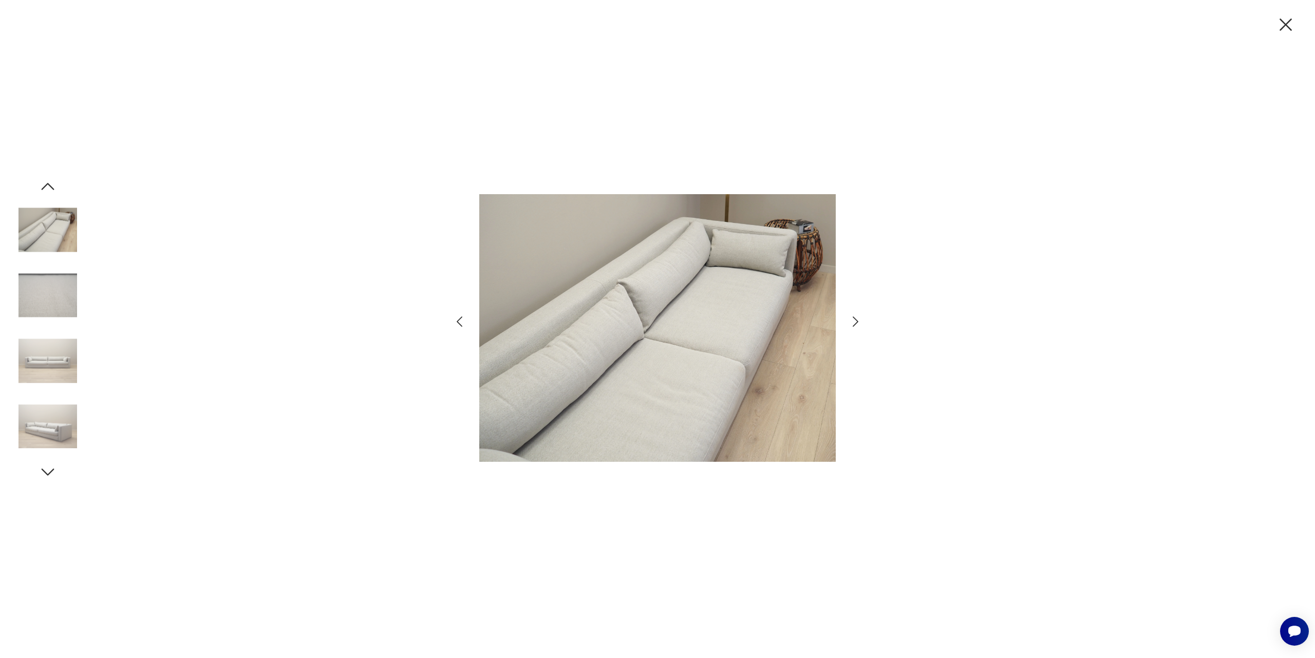
click at [858, 319] on icon "button" at bounding box center [855, 321] width 15 height 15
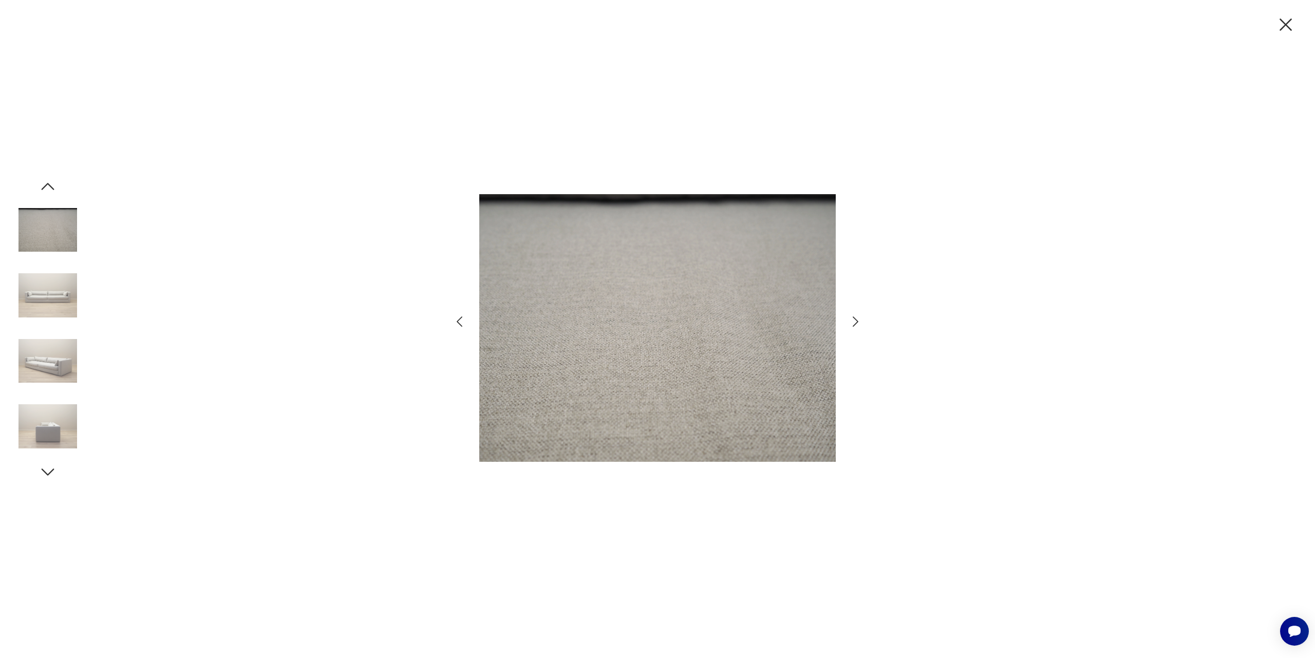
click at [858, 319] on icon "button" at bounding box center [855, 321] width 15 height 15
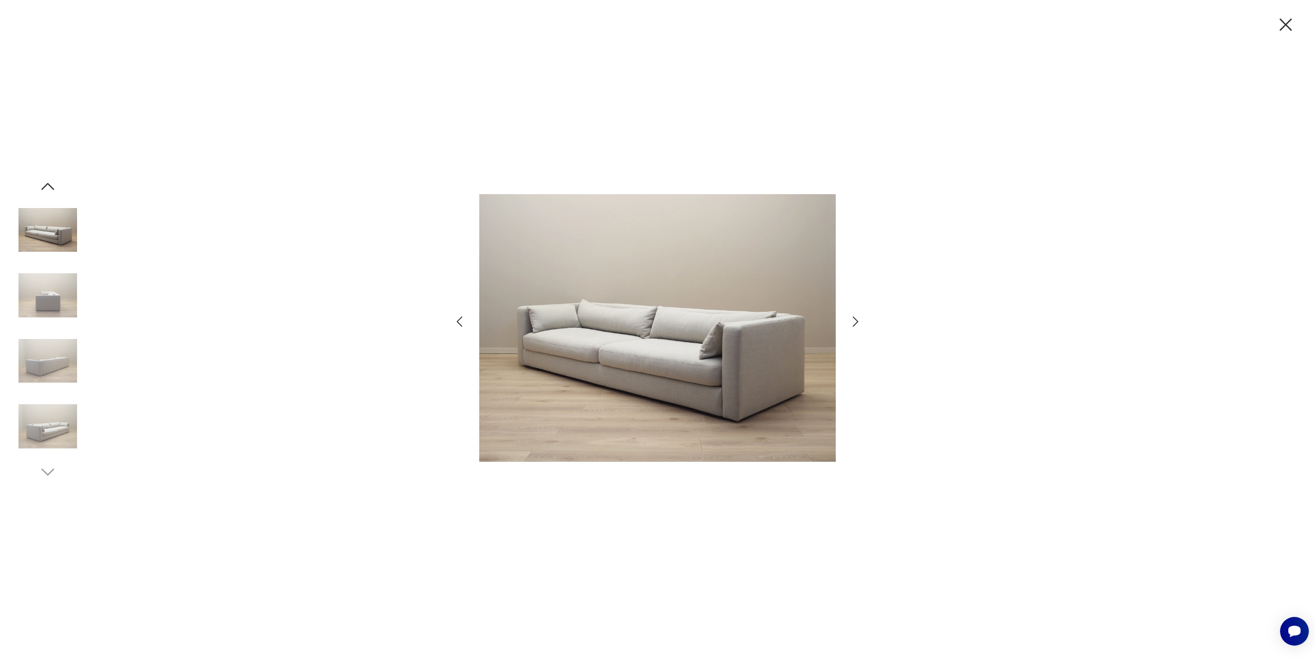
click at [1293, 22] on icon "button" at bounding box center [1286, 25] width 22 height 22
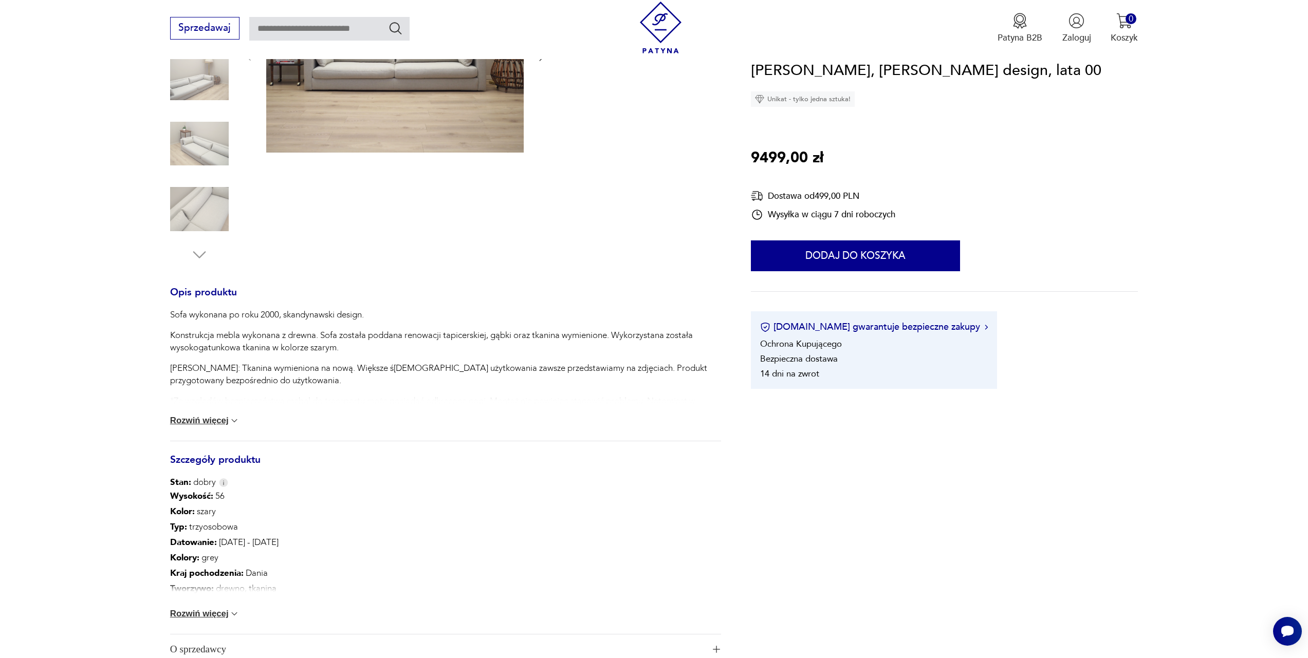
scroll to position [343, 0]
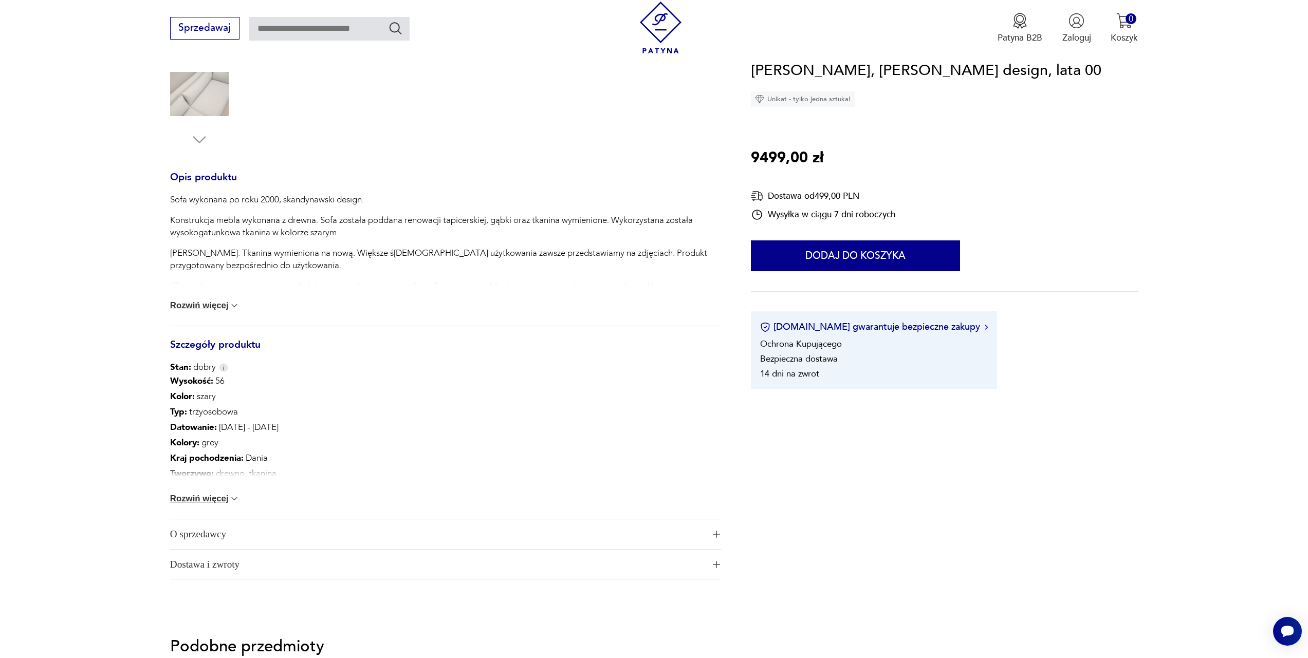
click at [226, 499] on button "Rozwiń więcej" at bounding box center [205, 499] width 70 height 10
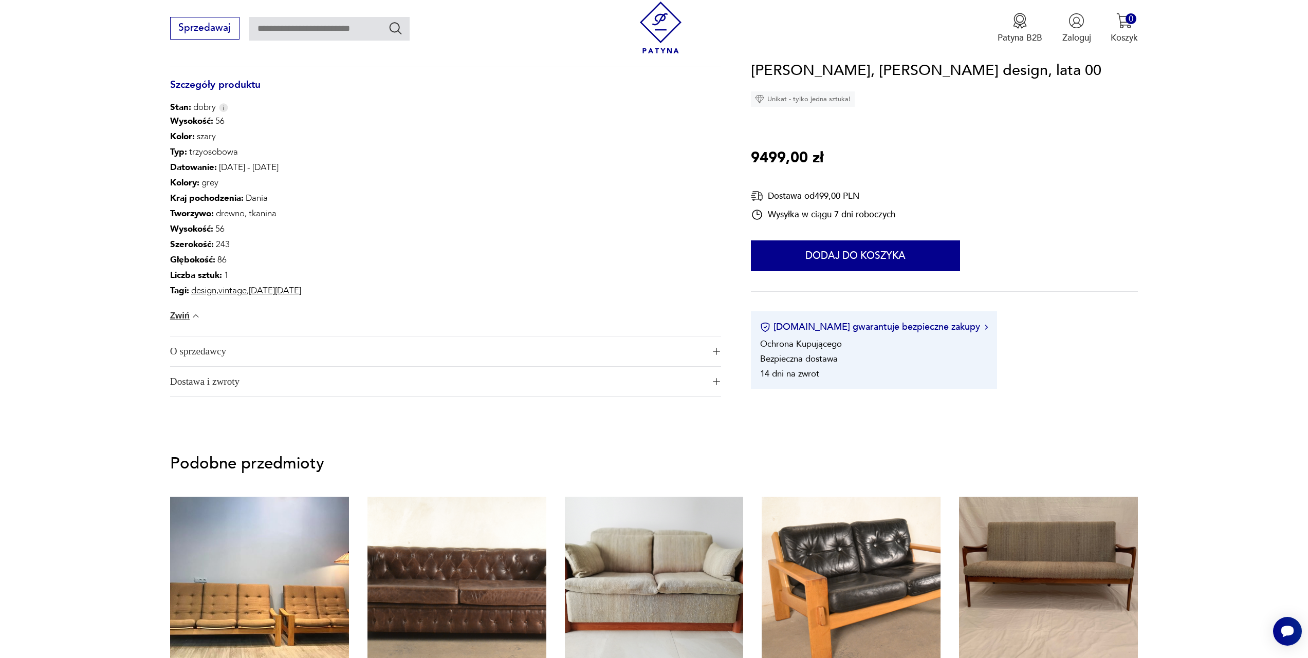
scroll to position [879, 0]
